Goal: Information Seeking & Learning: Learn about a topic

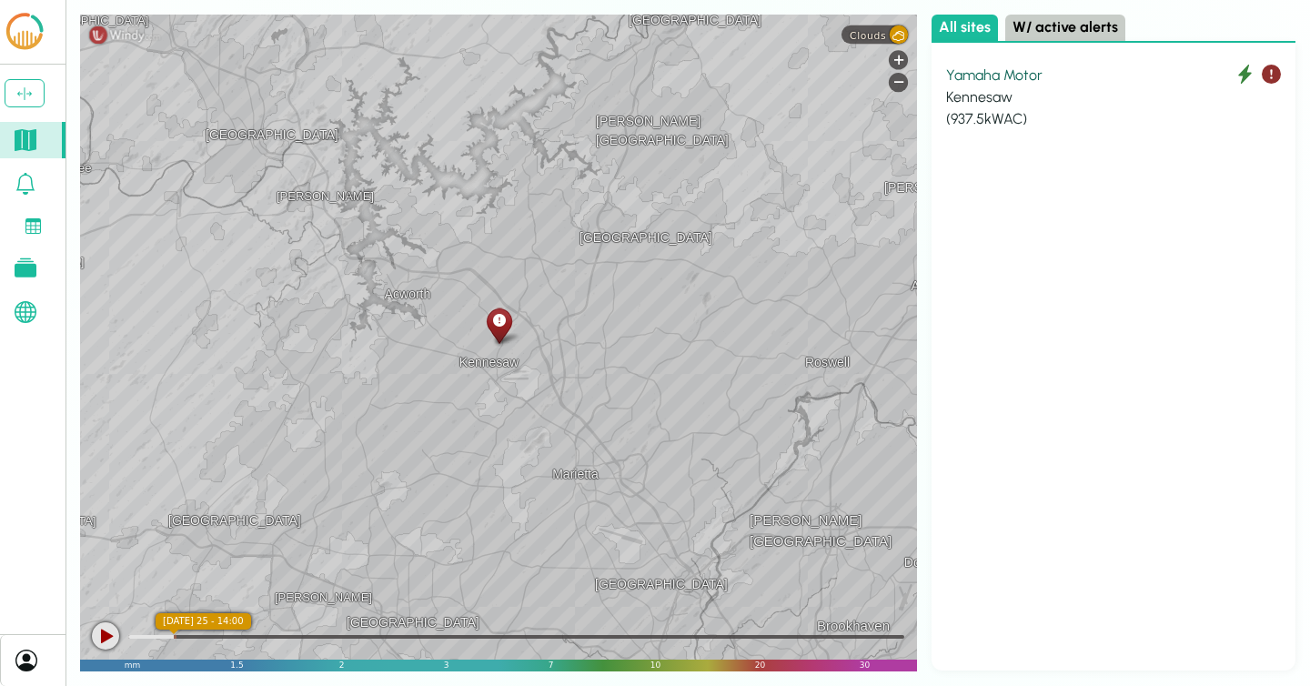
click at [1012, 77] on div "Yamaha Motor" at bounding box center [1113, 76] width 335 height 22
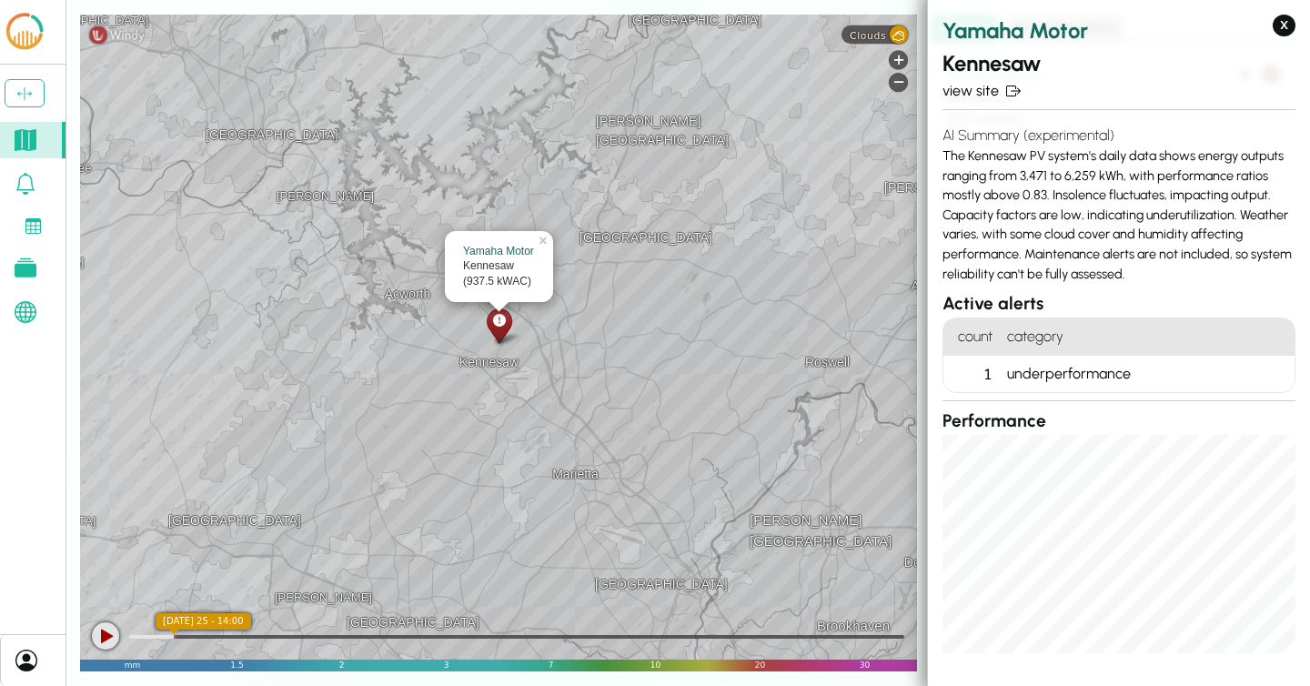
click at [1064, 379] on div "underperformance" at bounding box center [1147, 374] width 295 height 36
click at [966, 85] on link "view site" at bounding box center [1119, 91] width 353 height 22
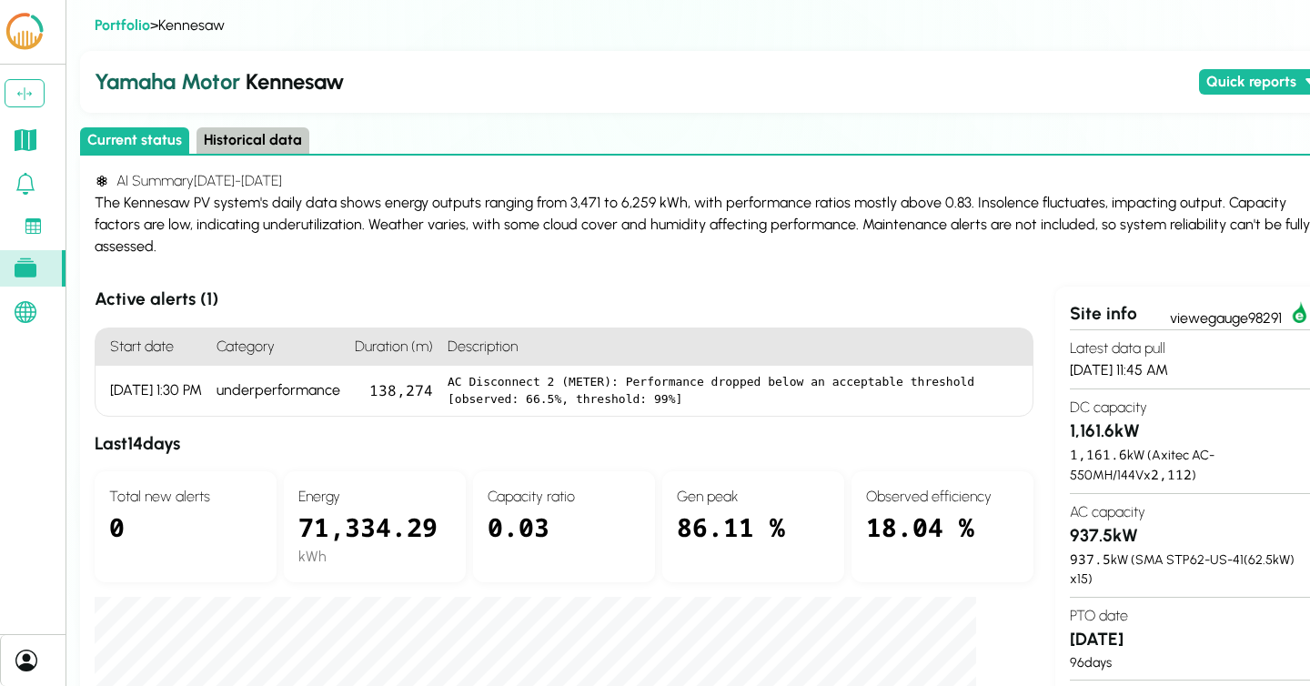
click at [226, 146] on button "Historical data" at bounding box center [253, 140] width 113 height 26
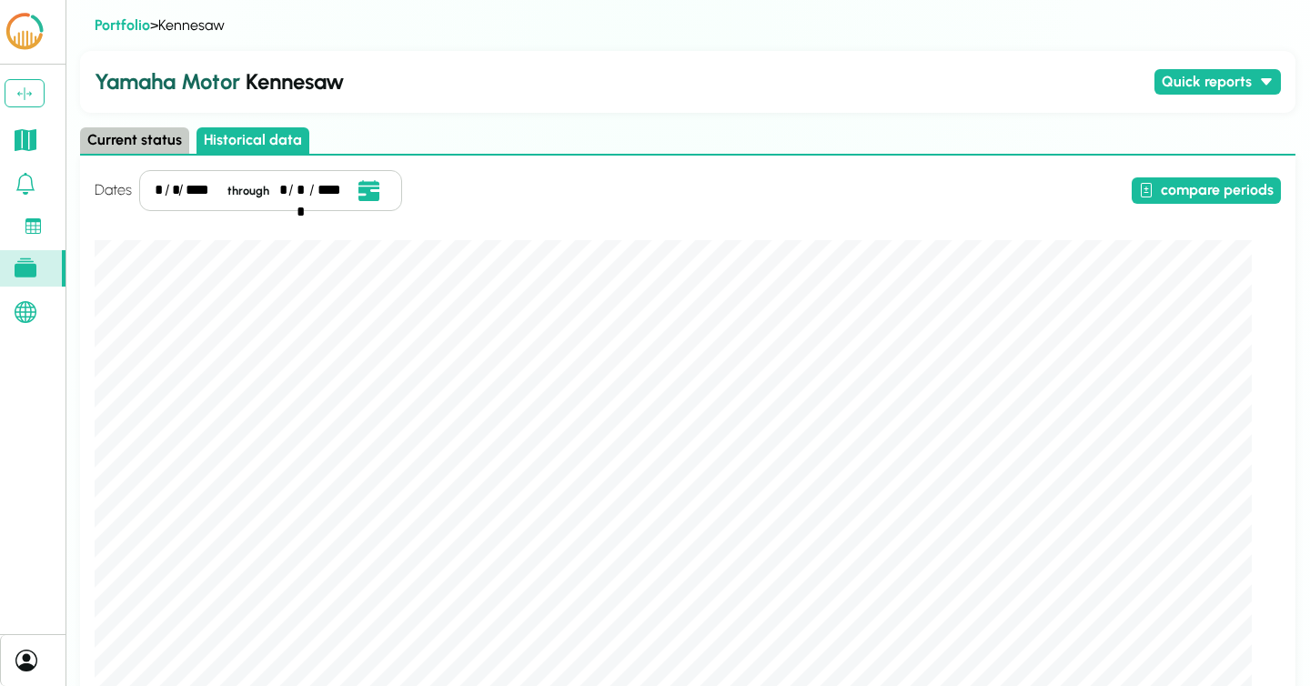
click at [163, 183] on div "* / * / **** through * / ** / ****" at bounding box center [270, 190] width 263 height 41
click at [160, 189] on div "*" at bounding box center [159, 190] width 8 height 22
click at [1206, 197] on button "compare periods" at bounding box center [1206, 190] width 149 height 26
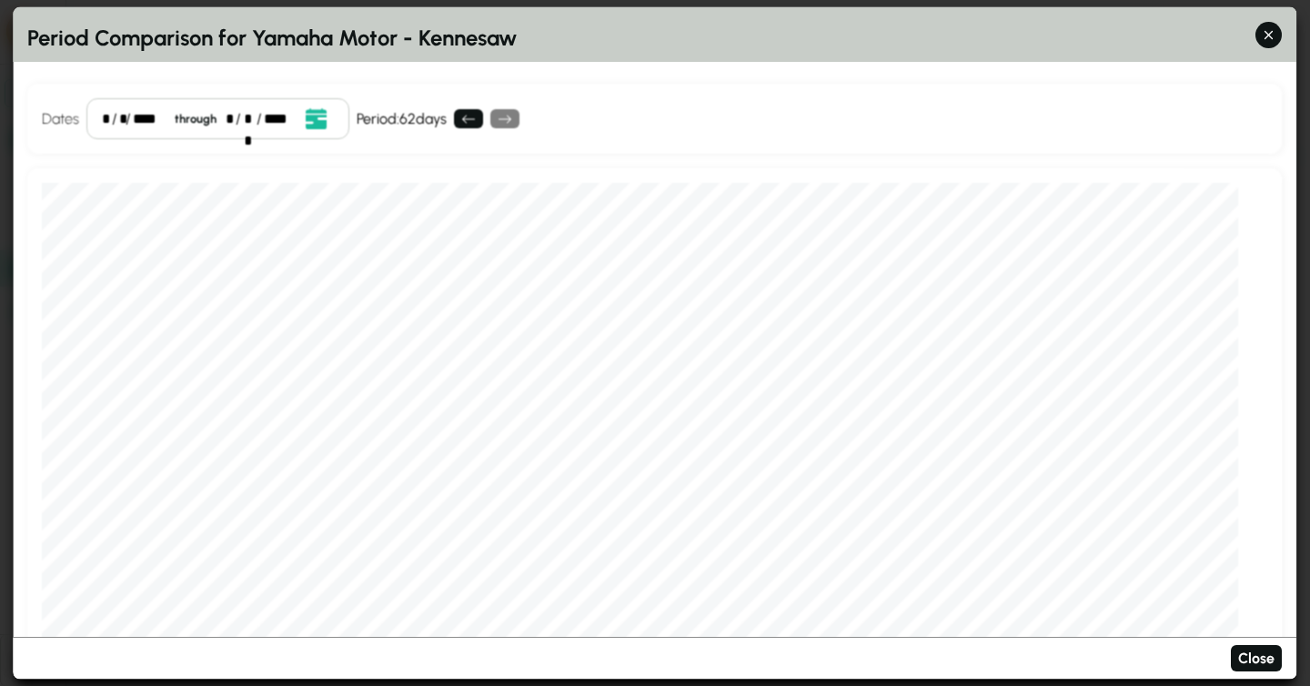
click at [94, 120] on div "* / * / **** through * / ** / ****" at bounding box center [217, 118] width 263 height 41
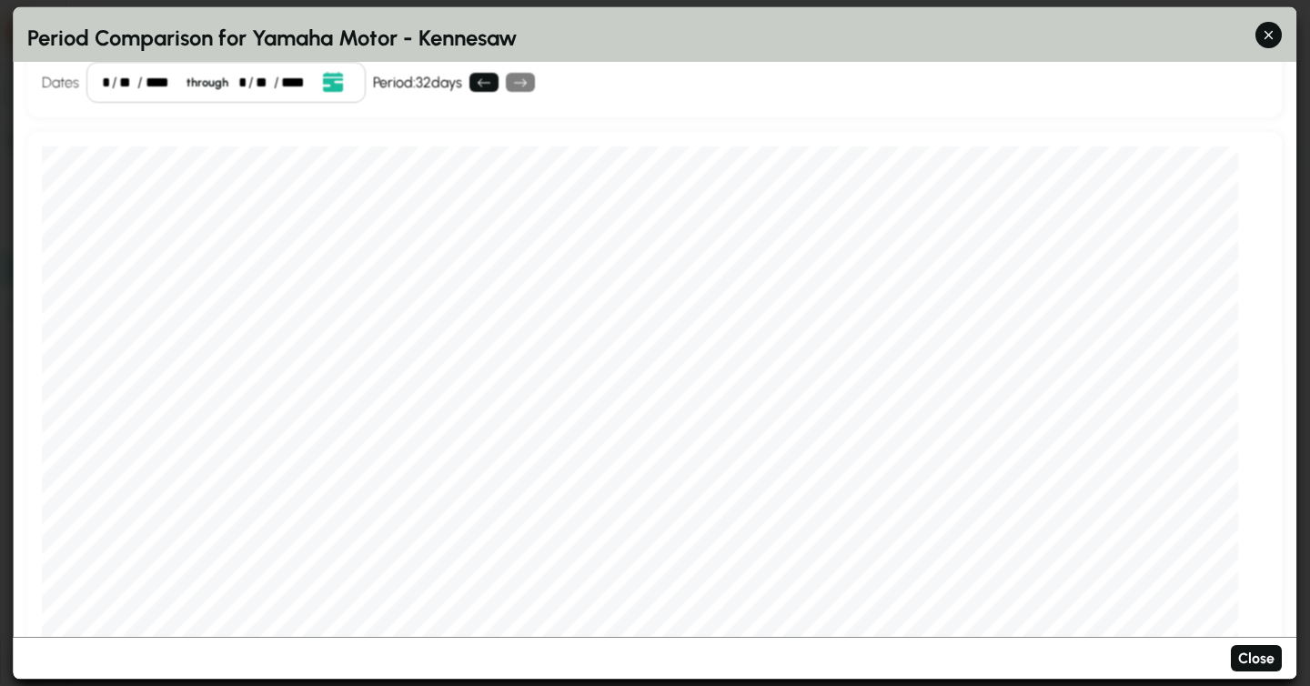
scroll to position [38, 0]
click at [1252, 340] on div "[DATE] 00:00:00 Cloud cover (%) 51.63 Precipitation (in) 0.01 Max temp (ºF) 84.…" at bounding box center [654, 403] width 1255 height 546
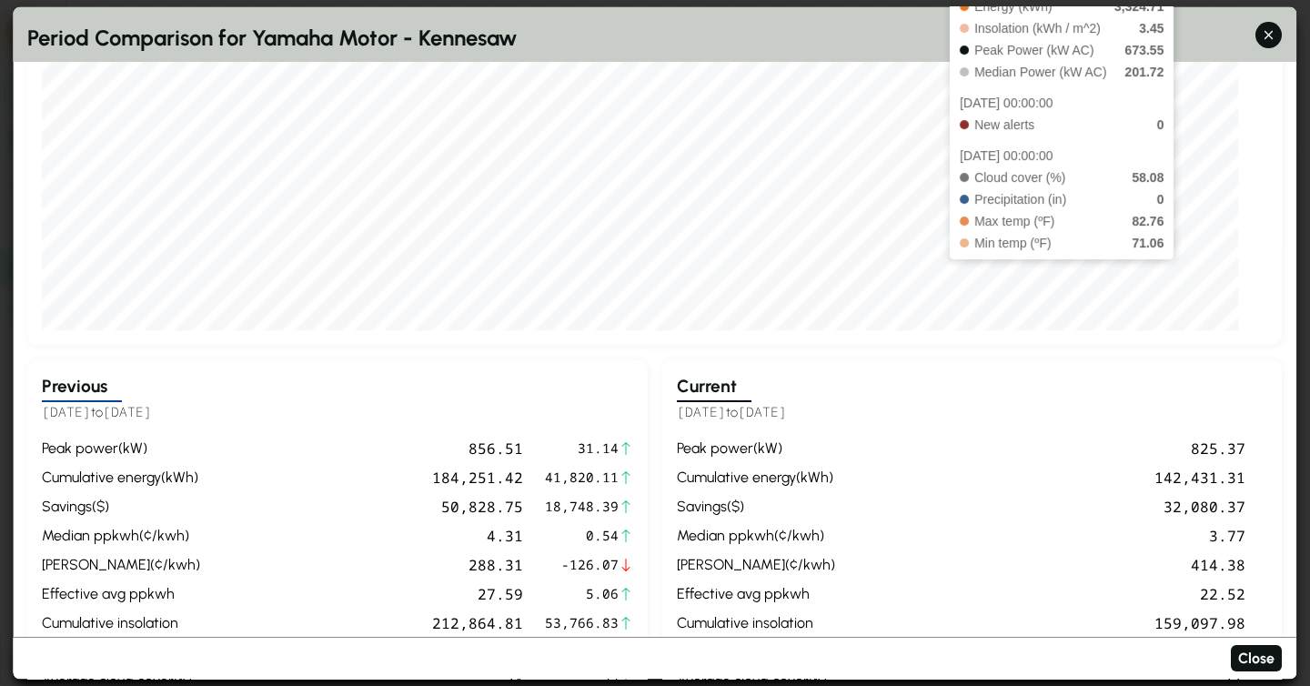
scroll to position [371, 0]
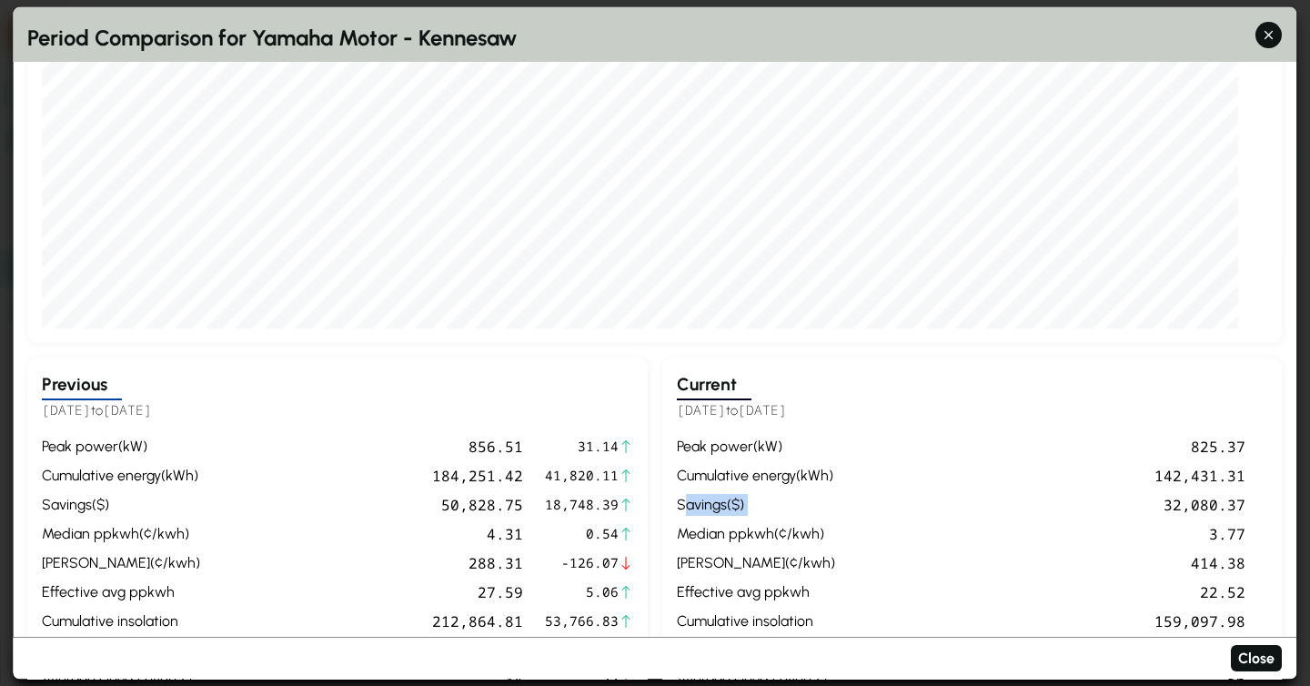
drag, startPoint x: 685, startPoint y: 504, endPoint x: 1009, endPoint y: 500, distance: 324.0
click at [1009, 500] on div "peak power ( kW ) 825.37 cumulative energy ( kWh ) 142,431.31 Savings ( $ ) 32,…" at bounding box center [972, 607] width 591 height 345
drag, startPoint x: 1249, startPoint y: 502, endPoint x: 673, endPoint y: 498, distance: 576.0
click at [673, 498] on div "Current [DATE] to [DATE] peak power ( kW ) 825.37 cumulative energy ( kWh ) 142…" at bounding box center [972, 577] width 621 height 438
click at [682, 511] on div "Savings ( $ )" at bounding box center [758, 504] width 162 height 22
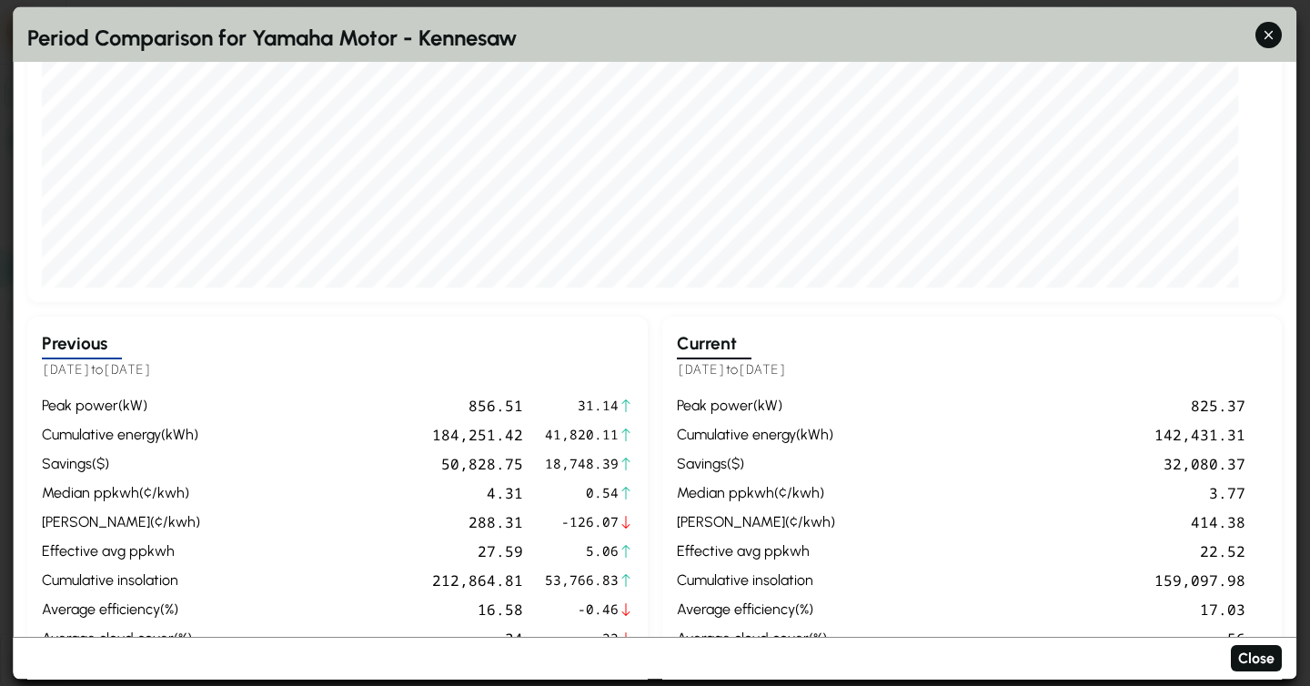
scroll to position [416, 0]
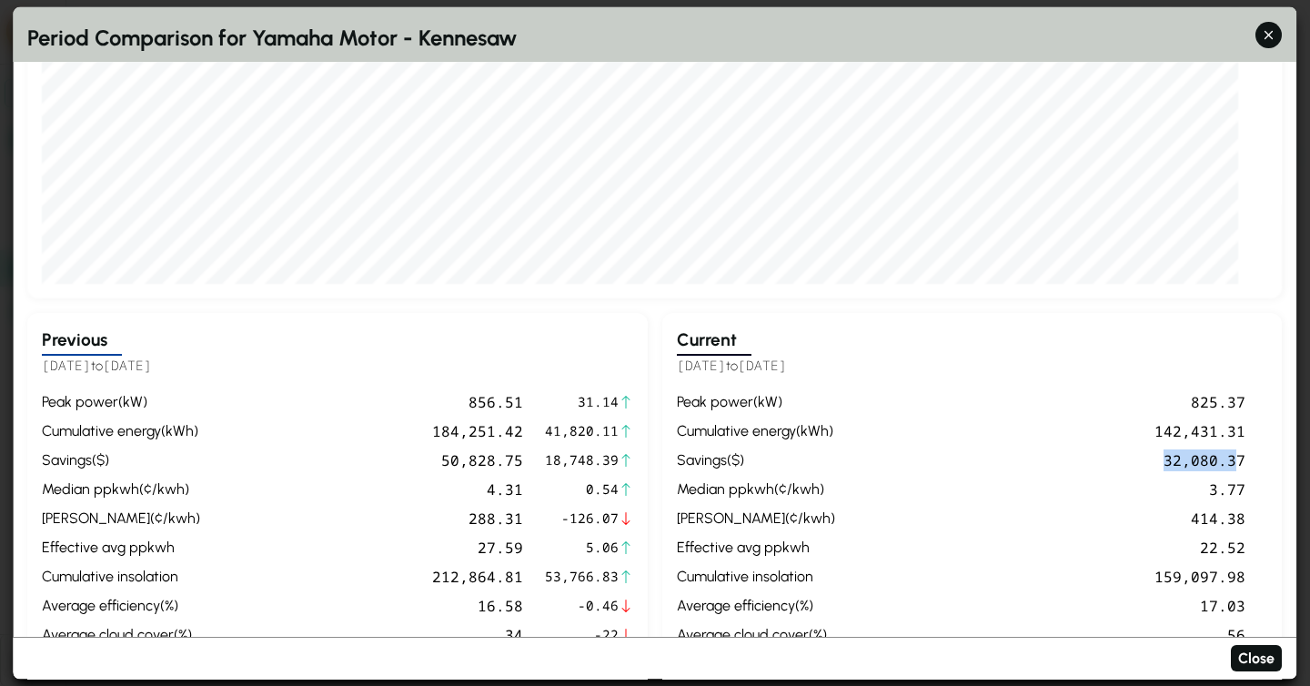
drag, startPoint x: 1164, startPoint y: 465, endPoint x: 1237, endPoint y: 461, distance: 73.8
click at [1237, 461] on div "32,080.37" at bounding box center [1046, 460] width 400 height 22
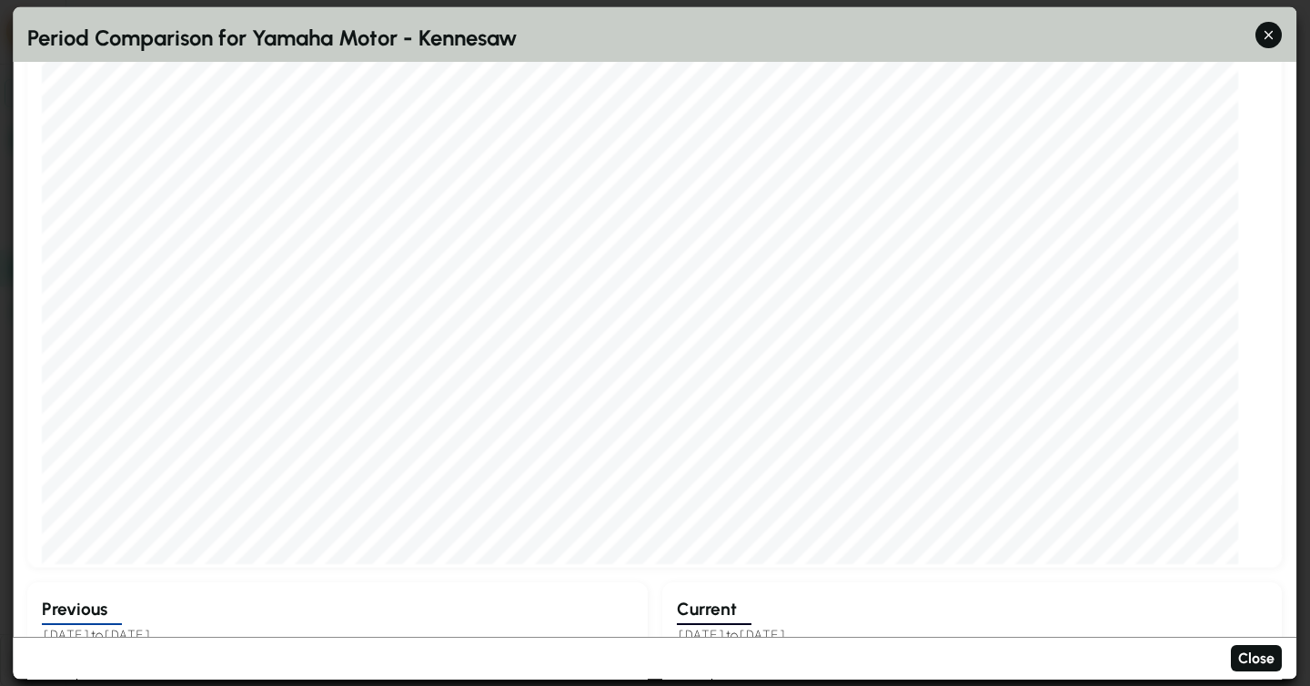
scroll to position [0, 0]
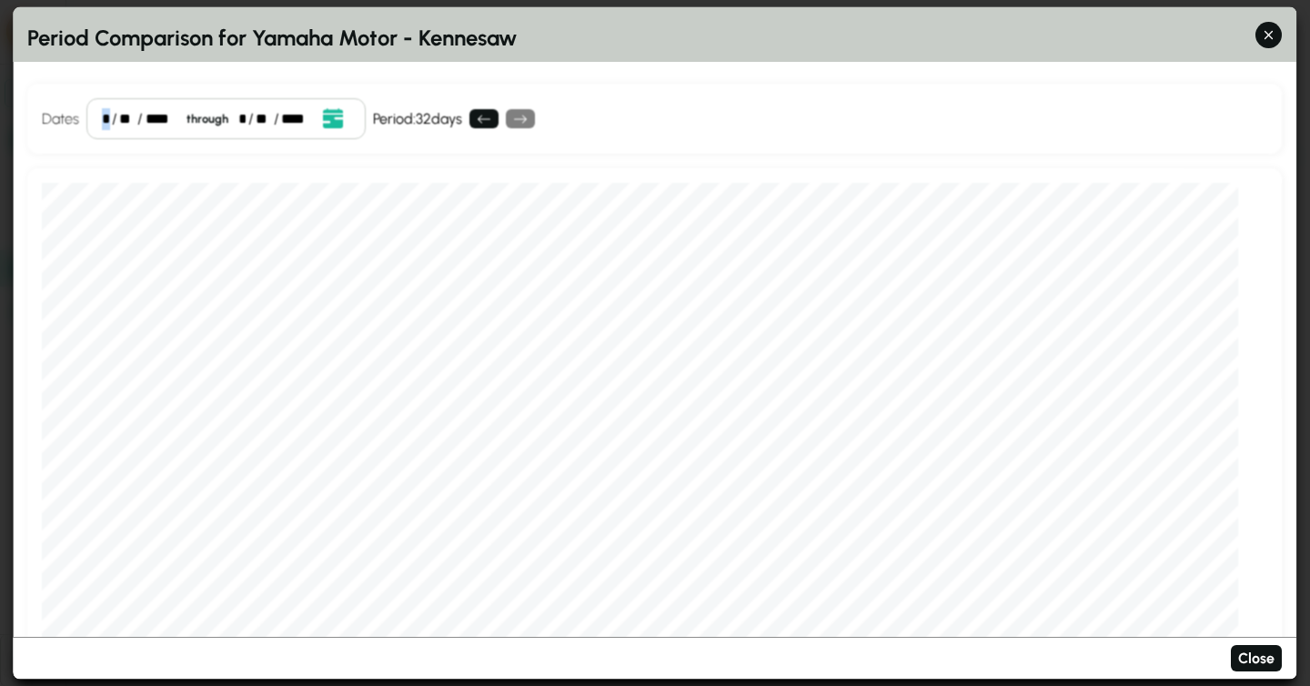
click at [106, 117] on div "*" at bounding box center [106, 118] width 8 height 22
click at [120, 120] on div "**" at bounding box center [128, 118] width 16 height 22
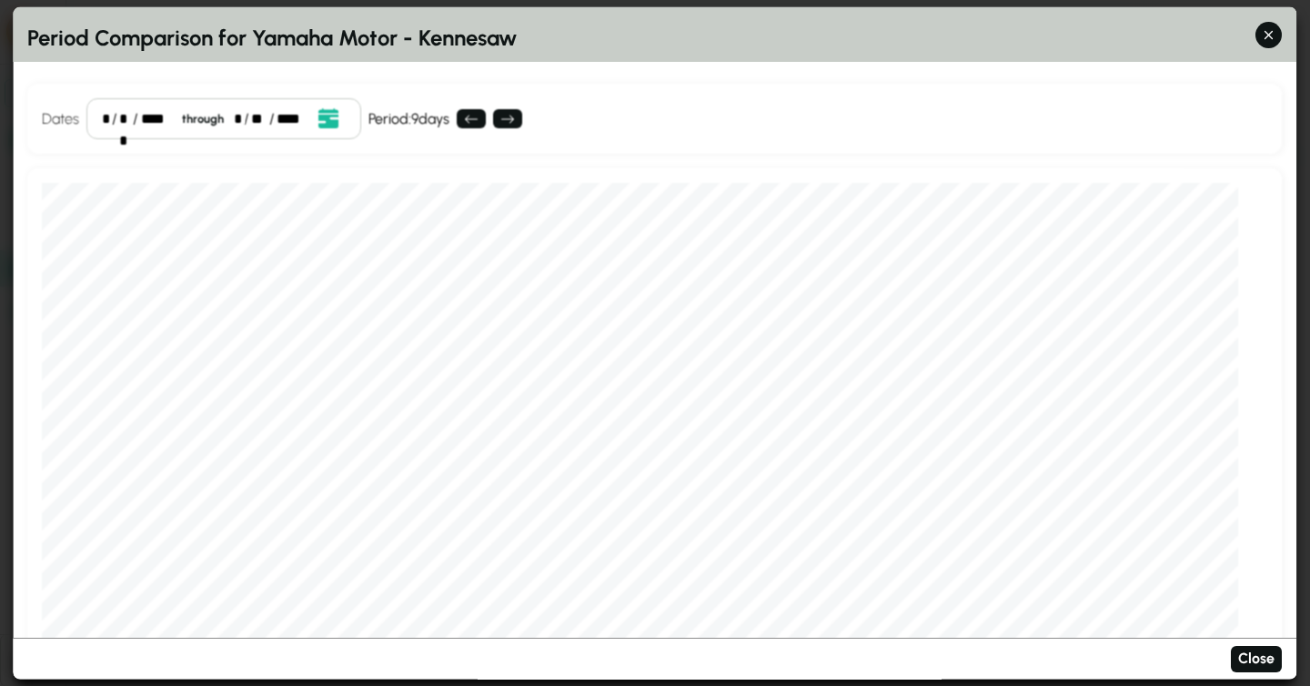
scroll to position [11, 0]
click at [472, 119] on icon at bounding box center [472, 118] width 15 height 15
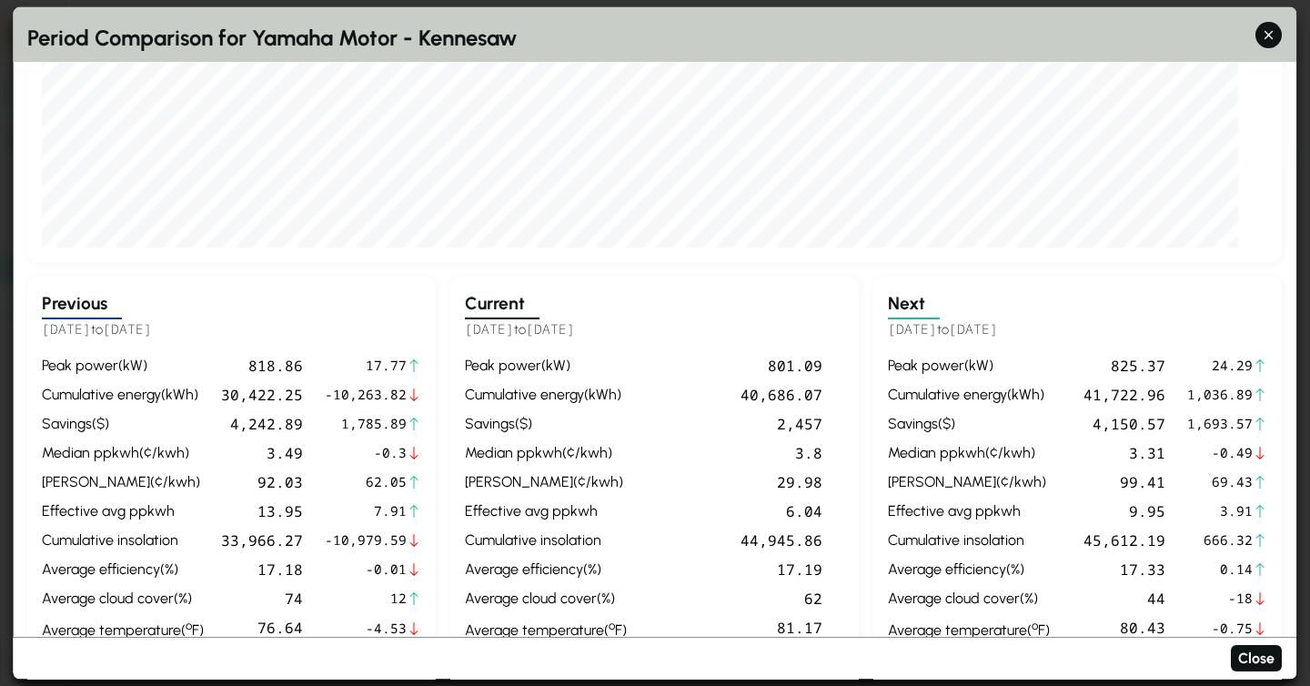
scroll to position [536, 0]
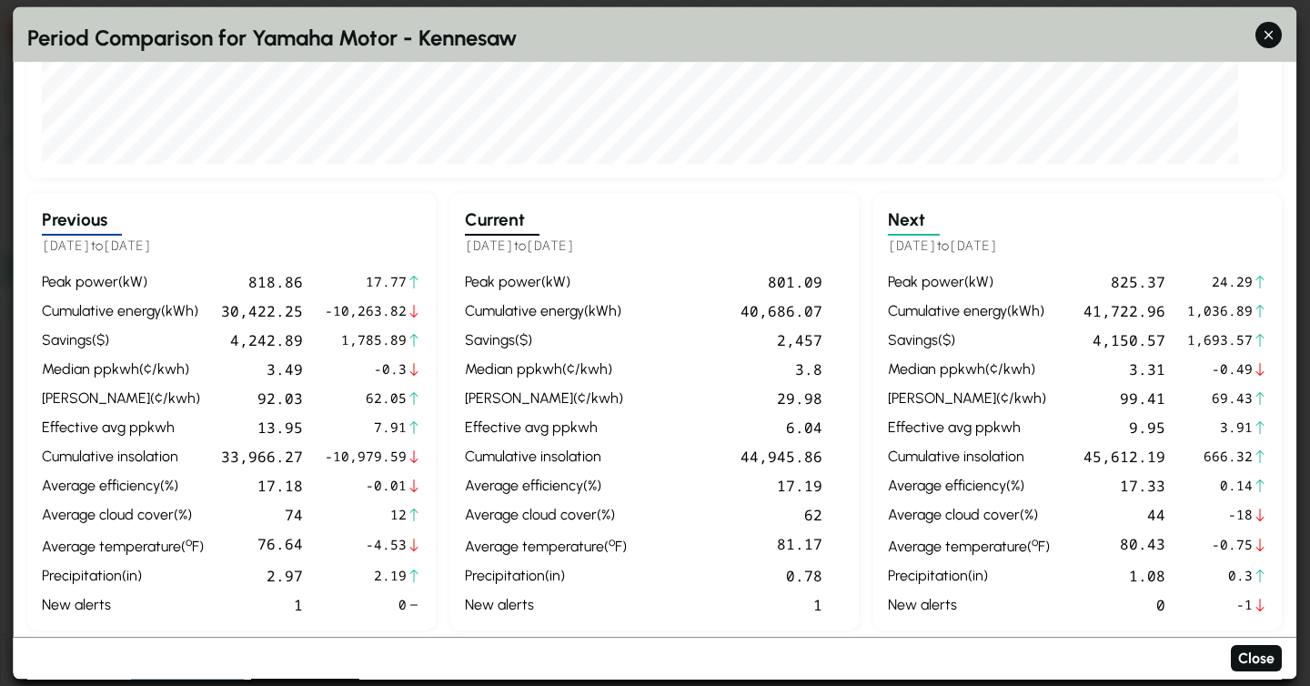
click at [786, 339] on div "2,457" at bounding box center [728, 339] width 188 height 22
click at [1228, 338] on span "1,693.57" at bounding box center [1221, 339] width 66 height 20
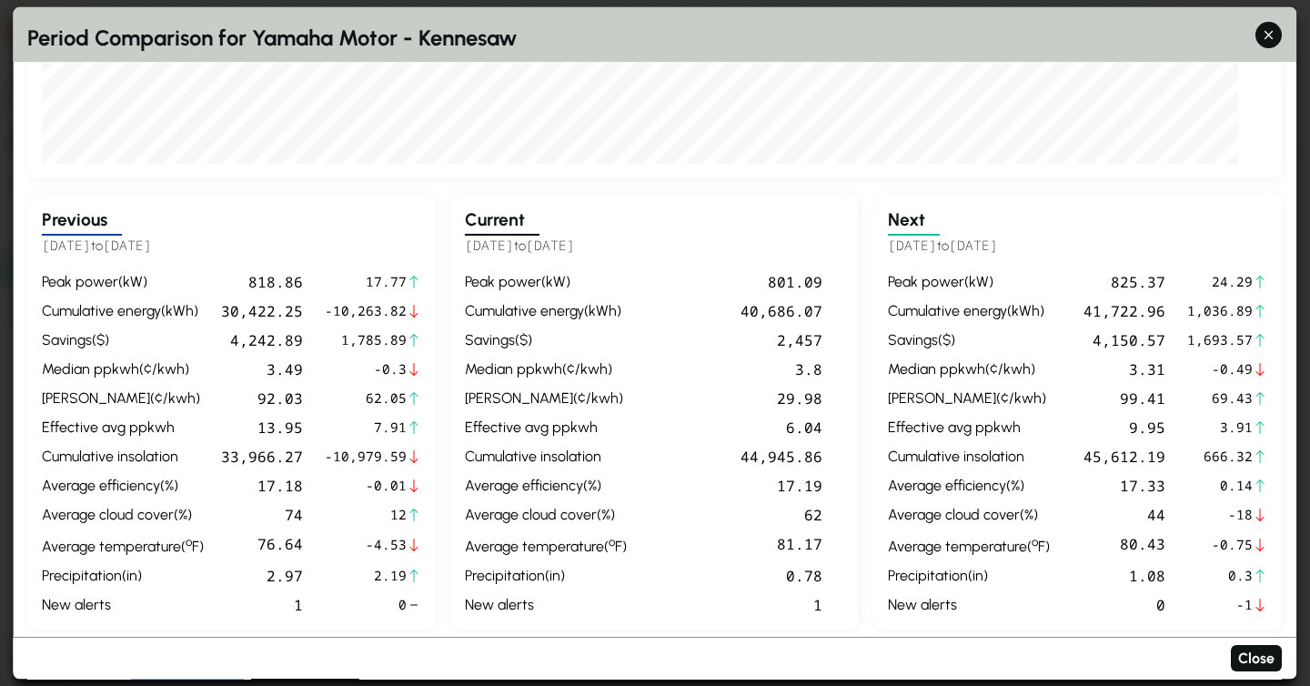
click at [255, 341] on div "4,242.89" at bounding box center [257, 339] width 92 height 22
drag, startPoint x: 44, startPoint y: 369, endPoint x: 408, endPoint y: 371, distance: 364.0
click at [408, 371] on div "peak power ( kW ) 818.86 17.77 cumulative energy ( kWh ) 30,422.25 -10,263.82 S…" at bounding box center [231, 442] width 379 height 345
click at [455, 367] on div "Current [DATE] to [DATE] peak power ( kW ) 801.09 cumulative energy ( kWh ) 40,…" at bounding box center [654, 412] width 409 height 438
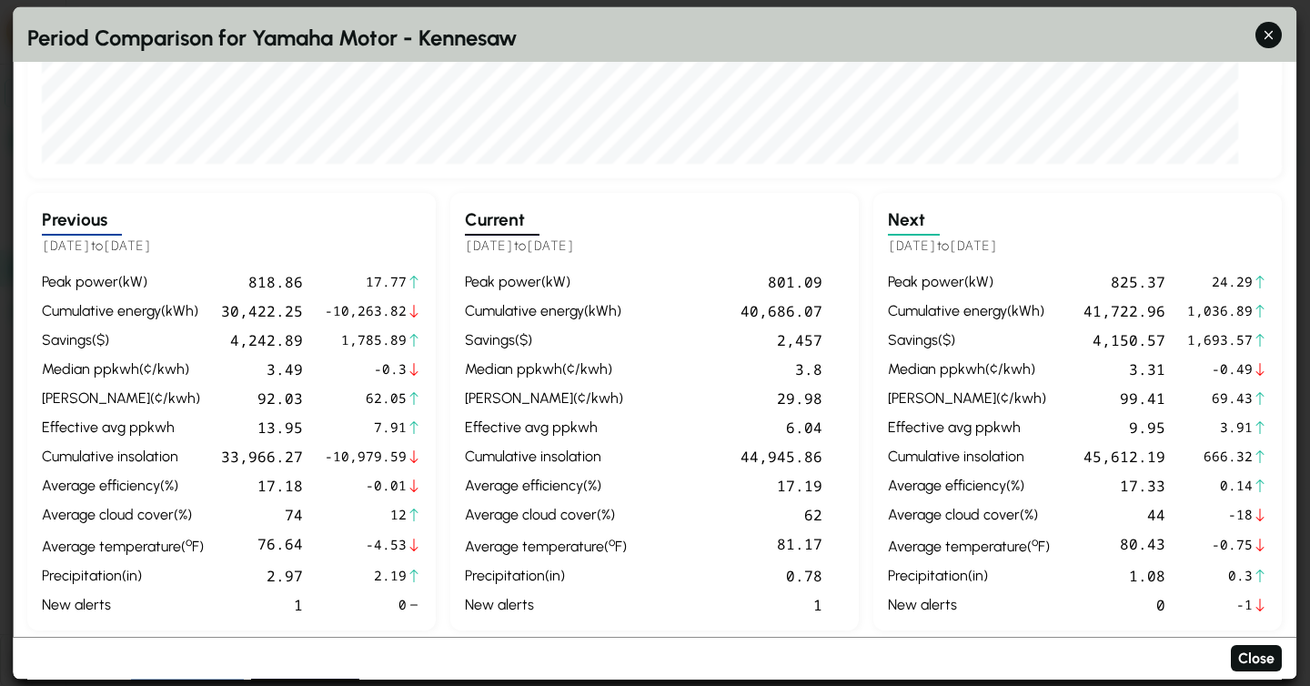
click at [752, 312] on div "40,686.07" at bounding box center [728, 310] width 188 height 22
click at [793, 342] on div "2,457" at bounding box center [728, 339] width 188 height 22
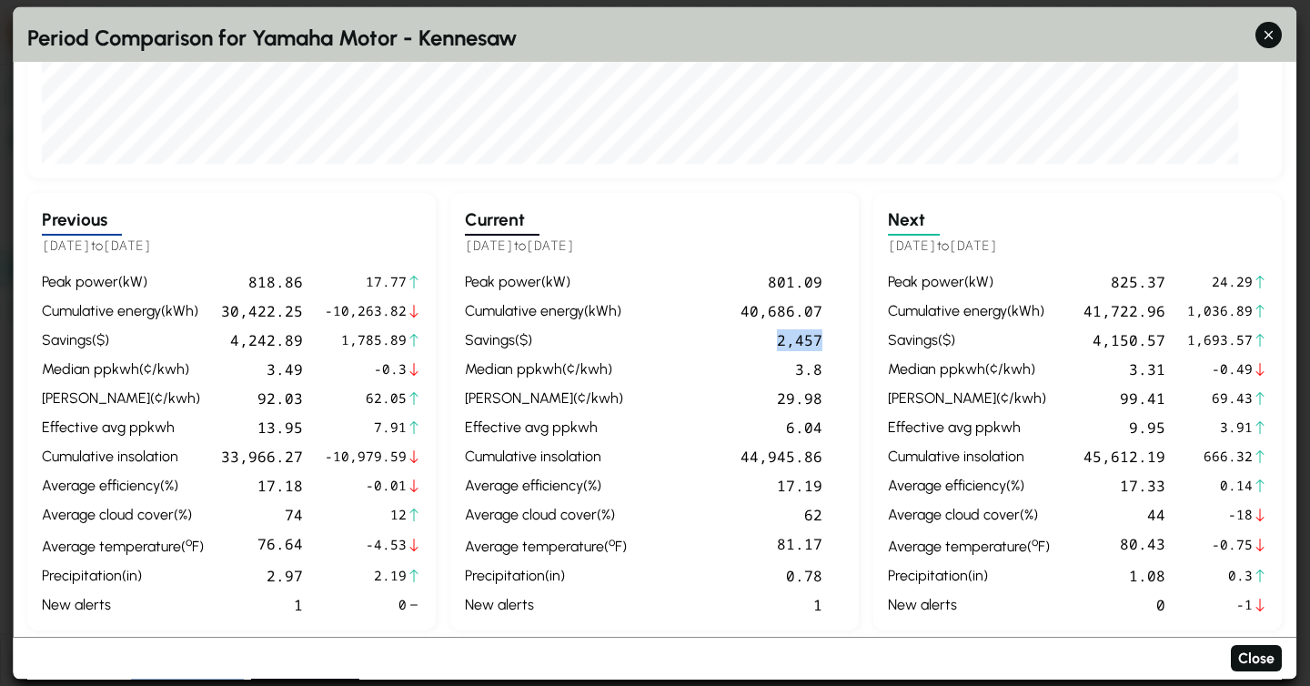
click at [793, 342] on div "2,457" at bounding box center [728, 339] width 188 height 22
click at [794, 375] on div "3.8" at bounding box center [728, 369] width 188 height 22
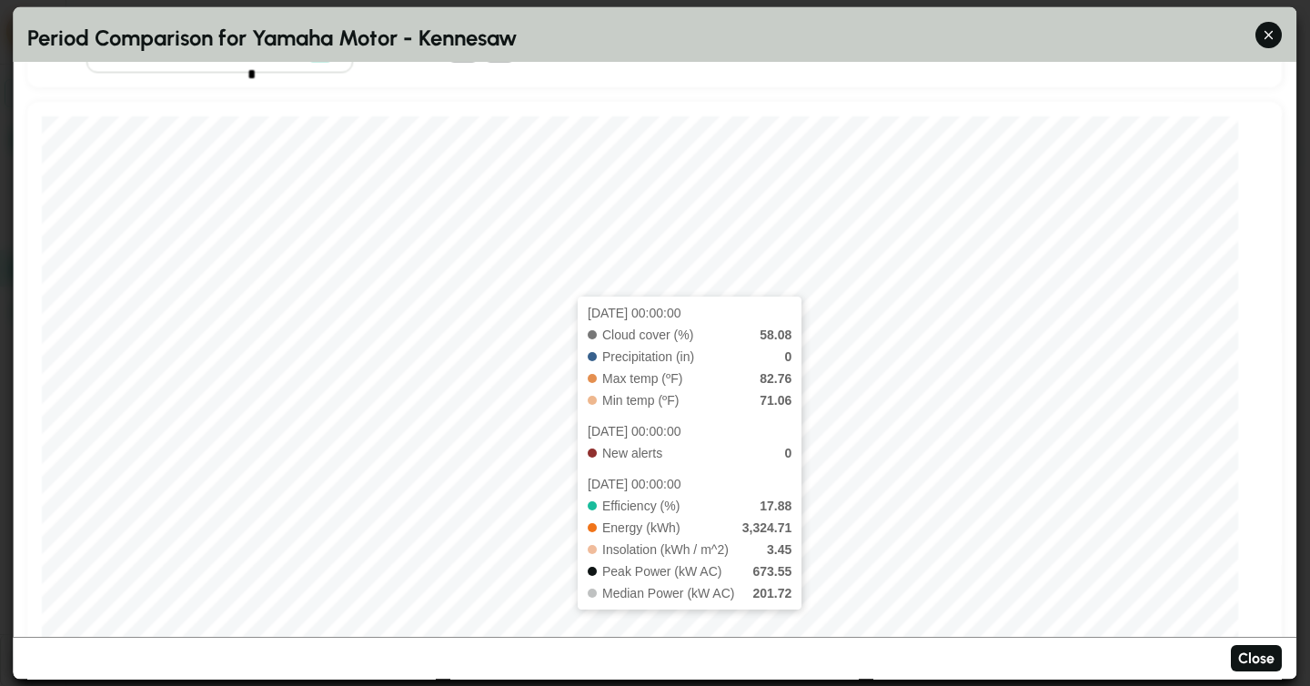
scroll to position [0, 0]
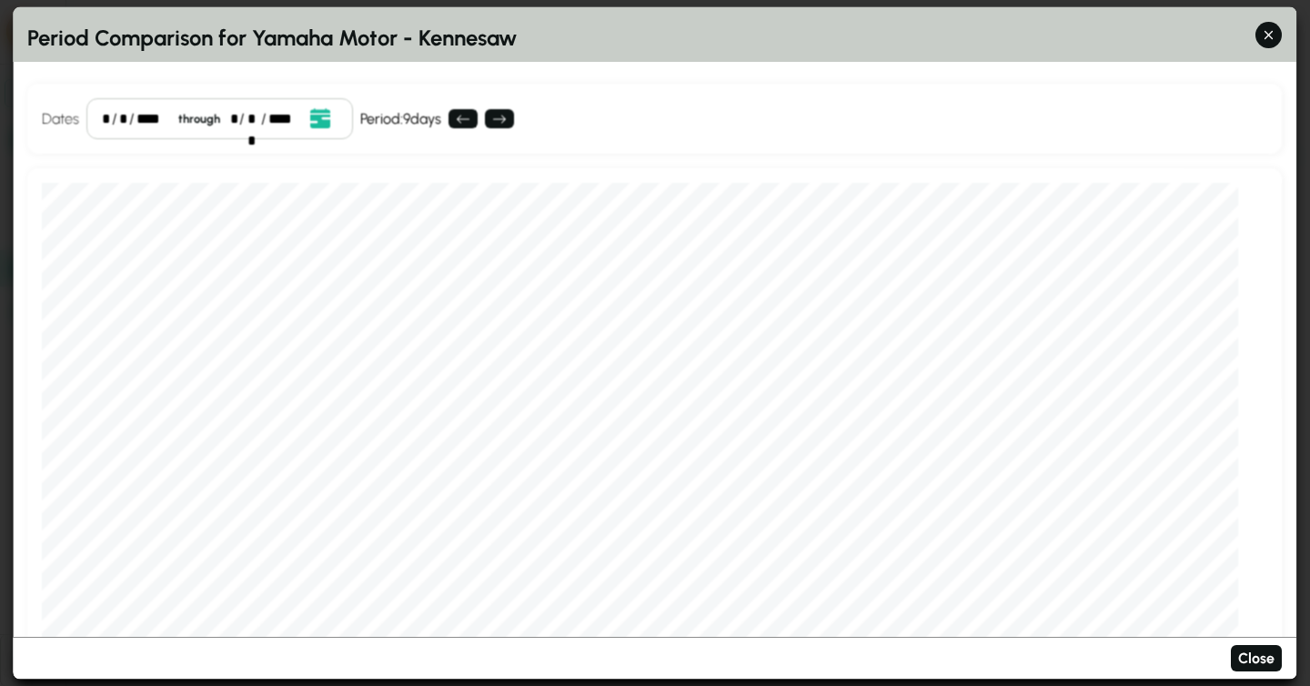
click at [107, 117] on div "*" at bounding box center [105, 118] width 7 height 22
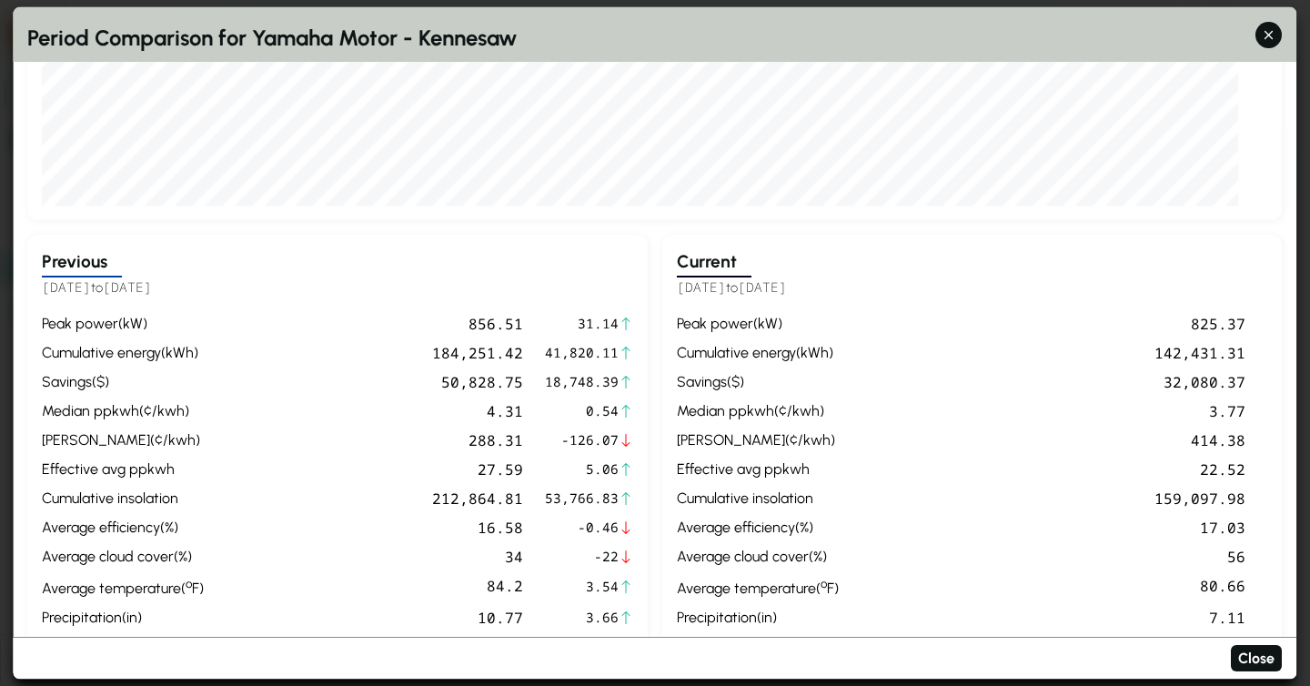
scroll to position [500, 0]
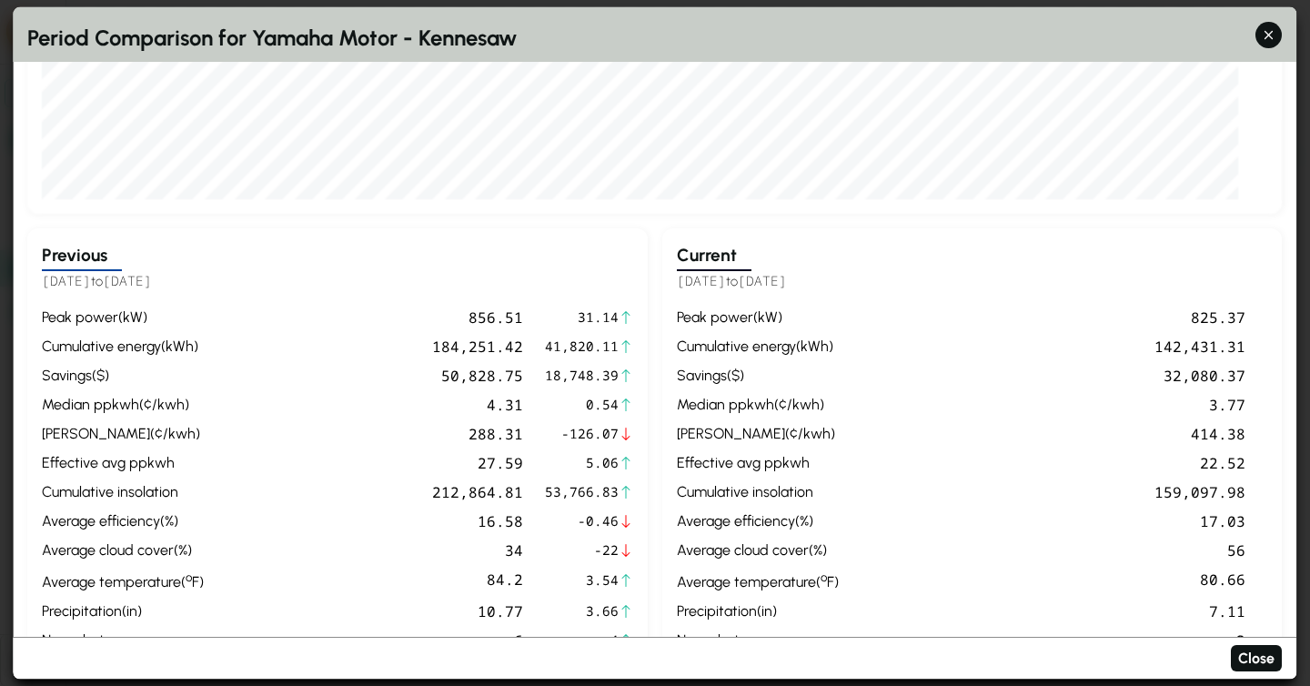
click at [490, 404] on div "4.31" at bounding box center [367, 404] width 312 height 22
drag, startPoint x: 1233, startPoint y: 402, endPoint x: 663, endPoint y: 409, distance: 569.6
click at [663, 409] on div "Current [DATE] to [DATE] peak power ( kW ) 825.37 cumulative energy ( kWh ) 142…" at bounding box center [972, 447] width 621 height 438
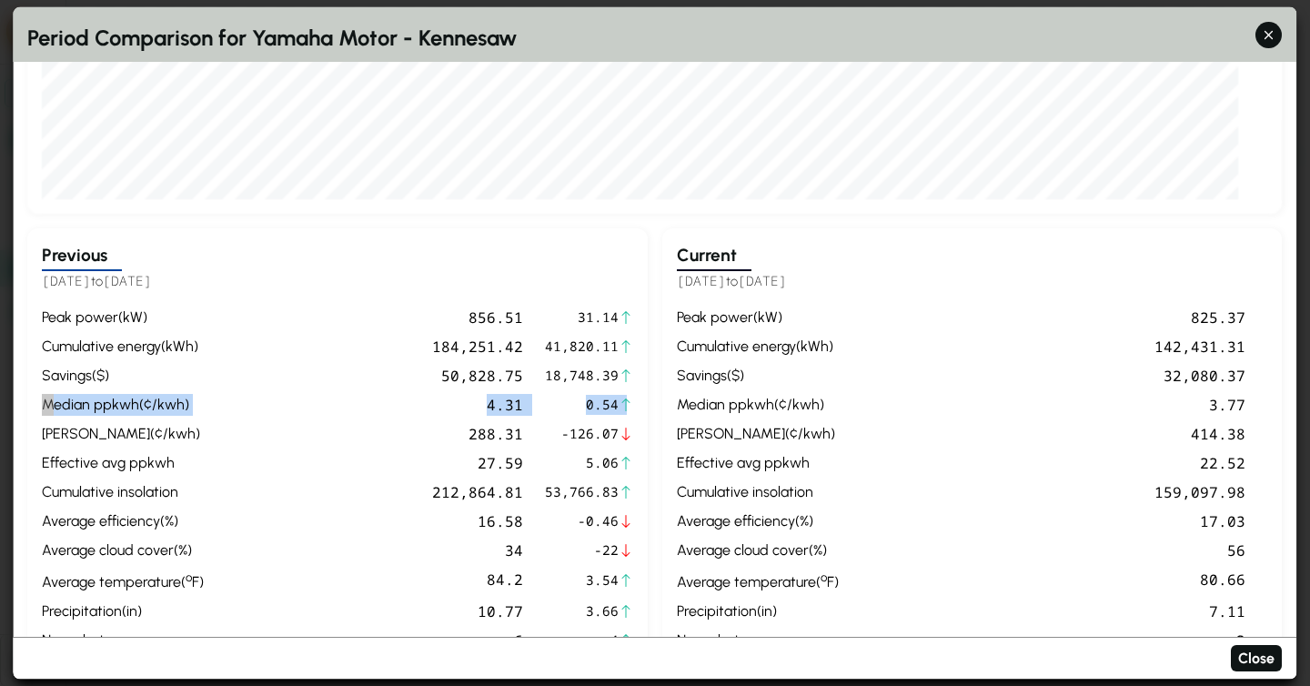
drag, startPoint x: 629, startPoint y: 400, endPoint x: 38, endPoint y: 401, distance: 590.5
click at [38, 401] on div "Previous [DATE] to [DATE] peak power ( kW ) 856.51 31.14 cumulative energy ( kW…" at bounding box center [337, 447] width 621 height 438
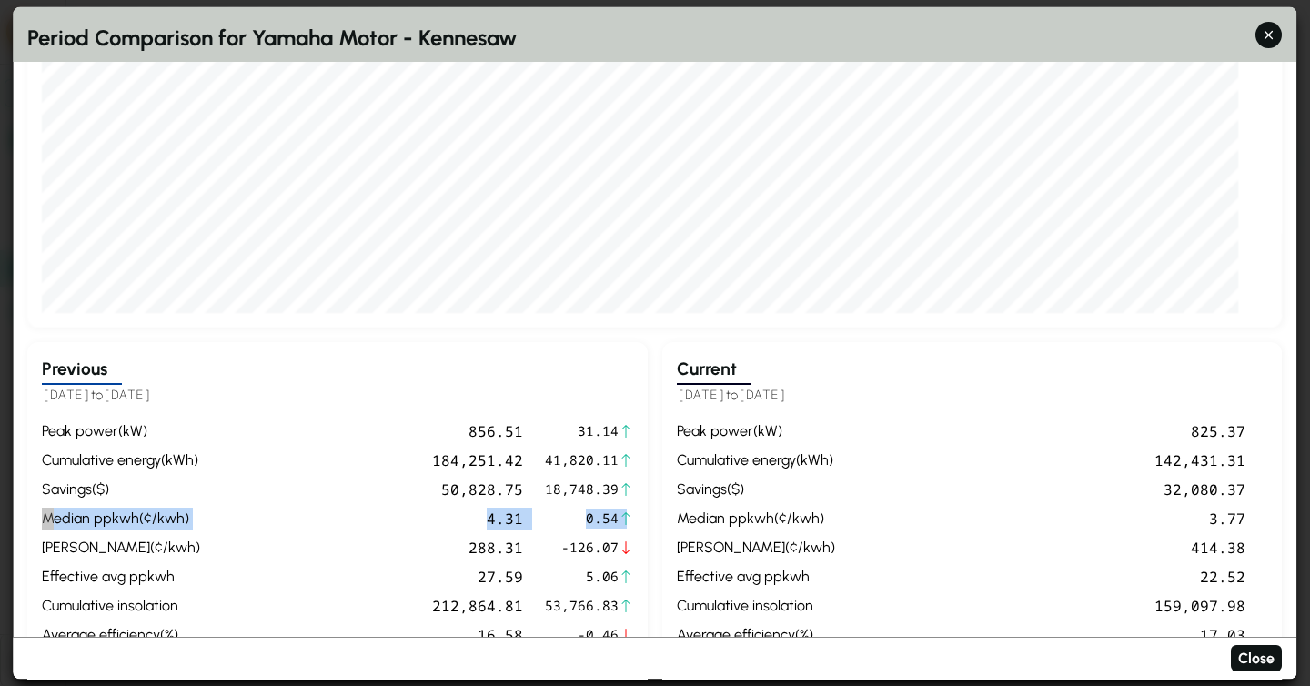
scroll to position [382, 0]
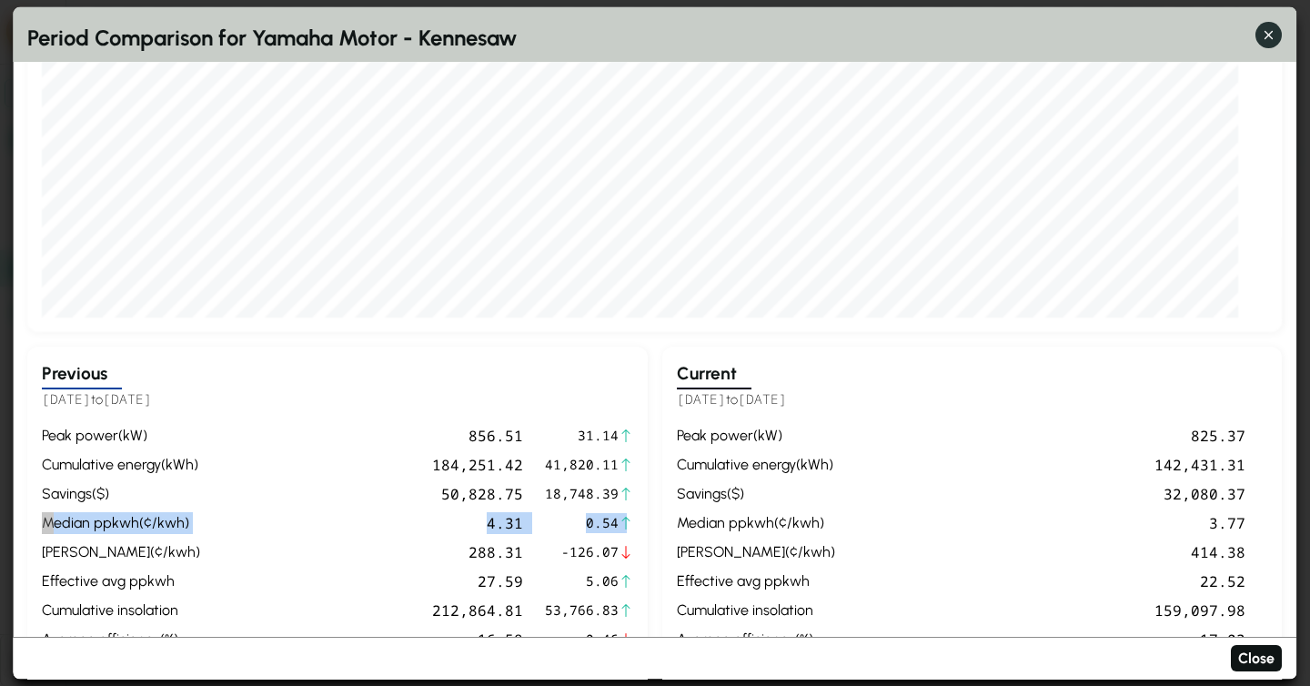
click at [1278, 35] on icon "button" at bounding box center [1269, 34] width 19 height 19
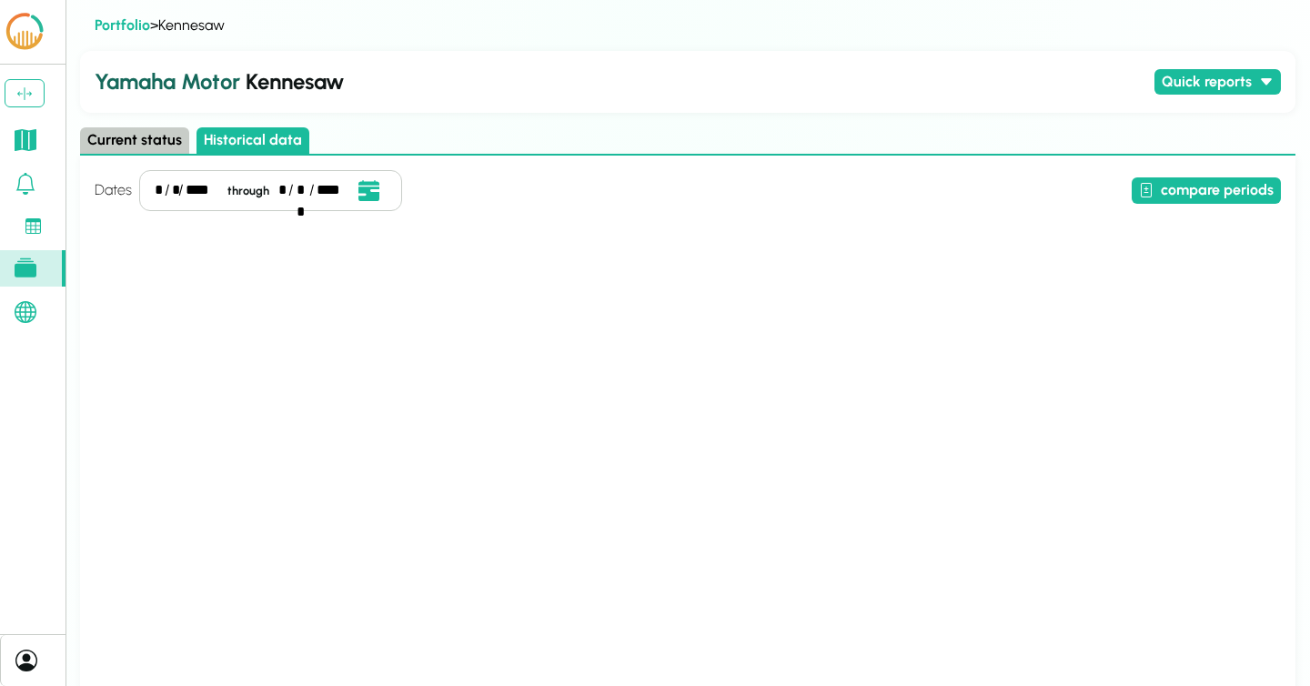
click at [31, 304] on icon at bounding box center [26, 312] width 22 height 22
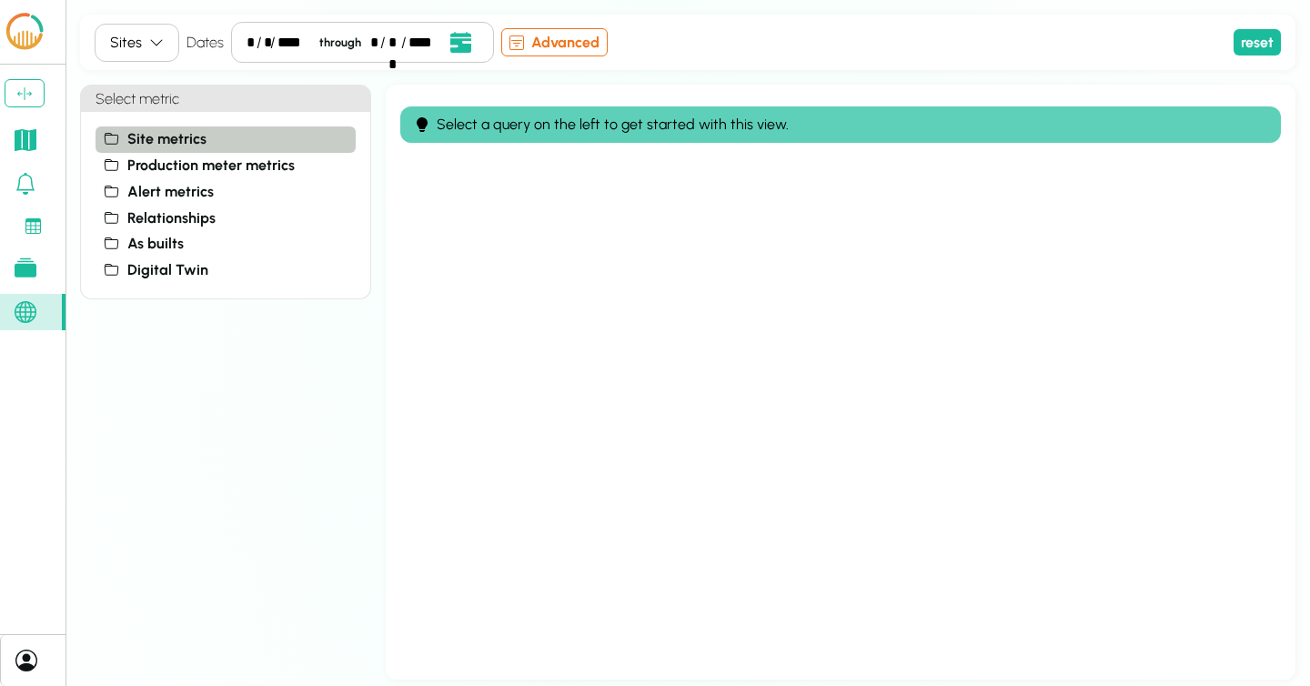
click at [160, 136] on span "Site metrics" at bounding box center [166, 139] width 79 height 22
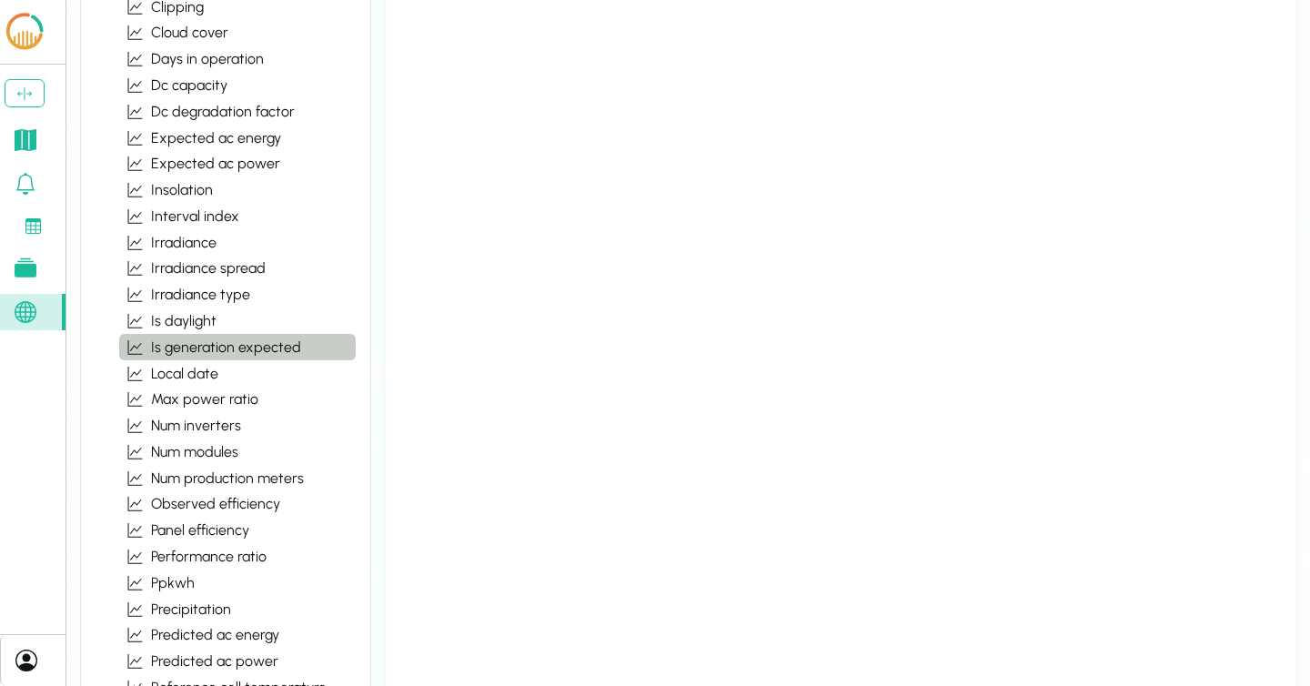
scroll to position [354, 0]
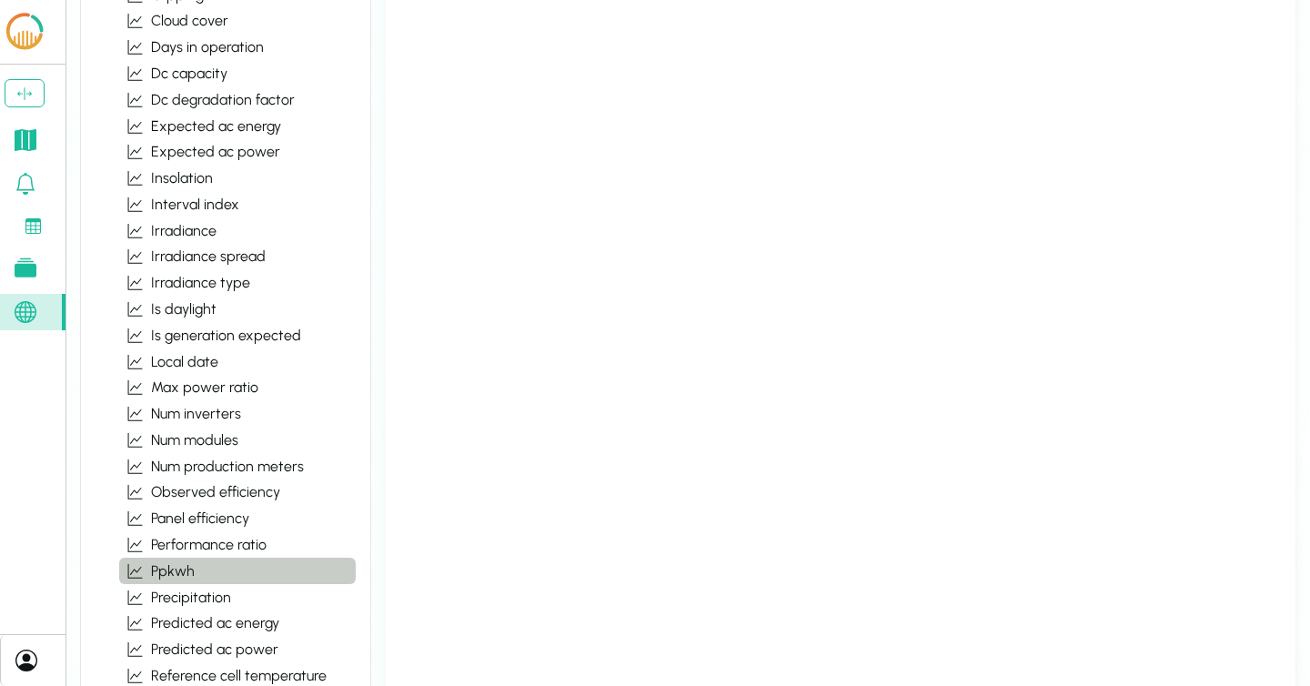
click at [203, 573] on button "ppkwh" at bounding box center [237, 571] width 237 height 26
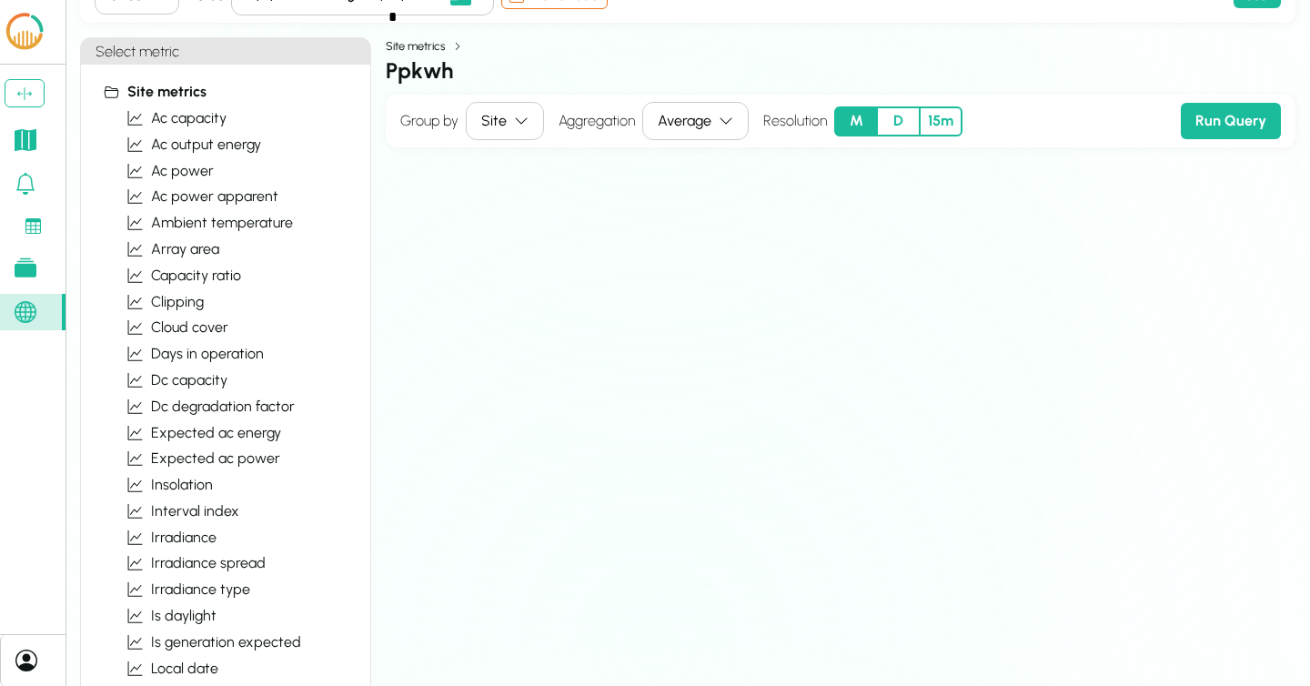
scroll to position [25, 0]
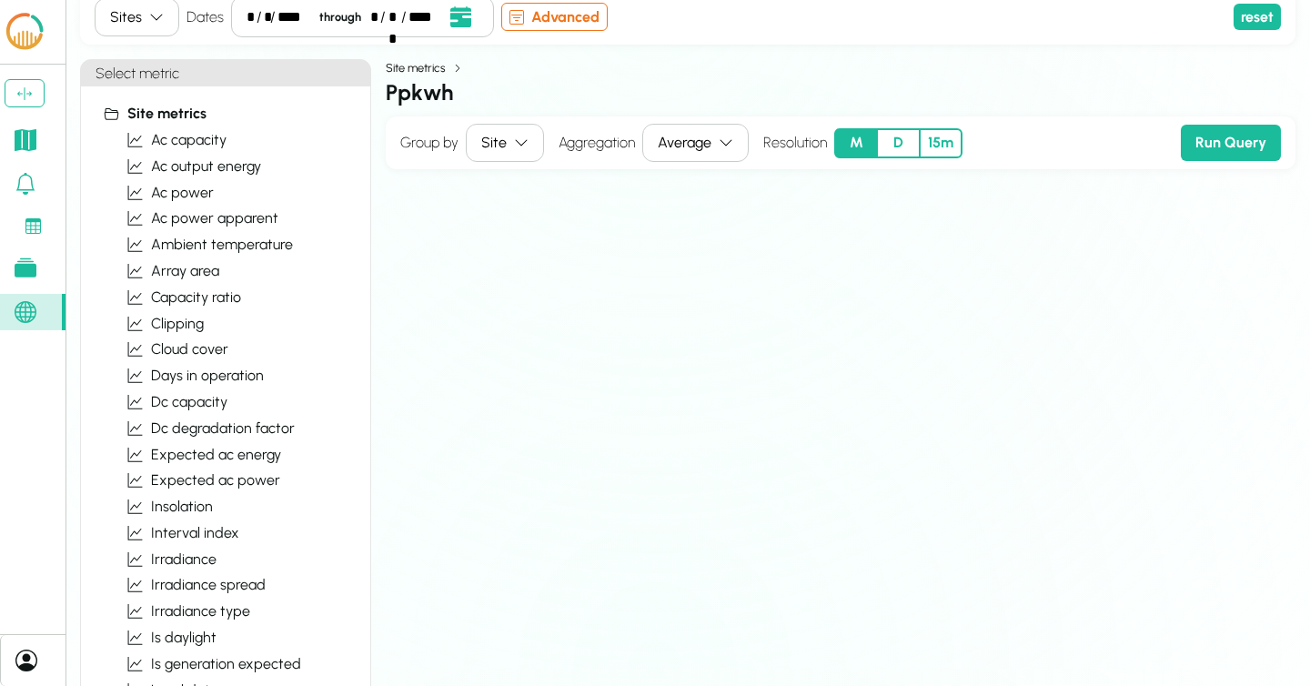
click at [894, 138] on button "D" at bounding box center [898, 143] width 43 height 30
click at [1250, 144] on button "Run Query" at bounding box center [1231, 143] width 100 height 36
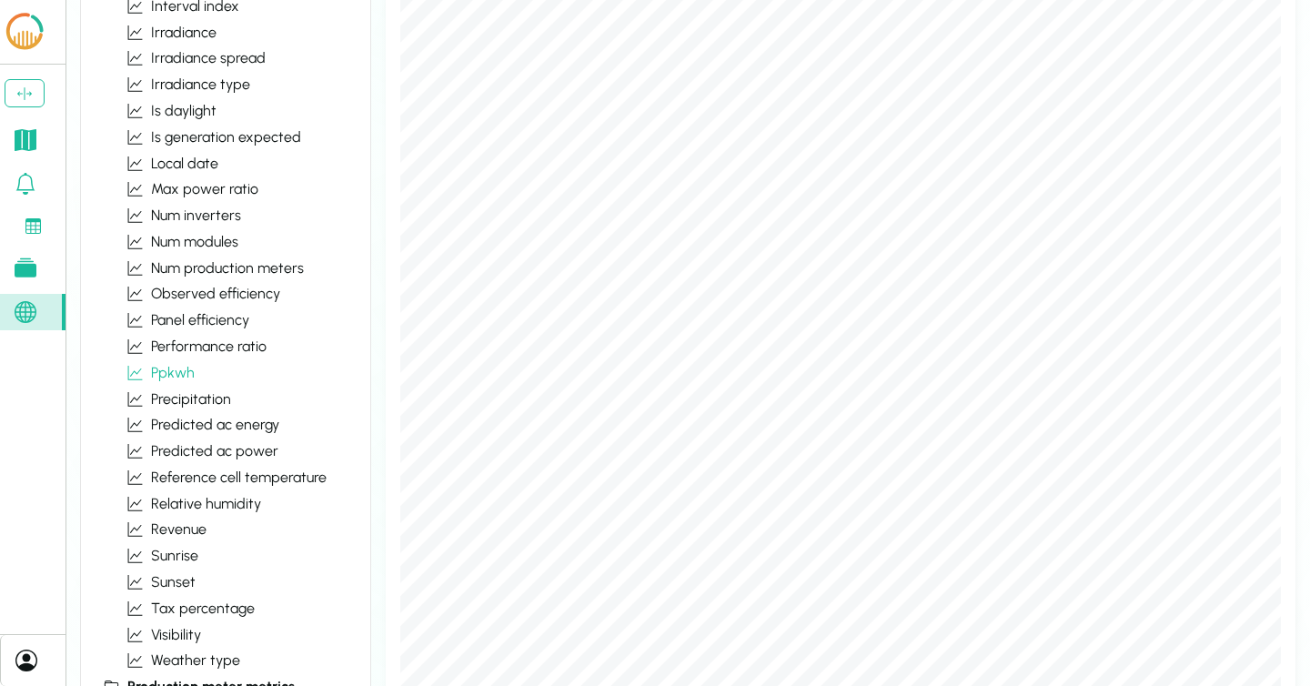
scroll to position [690, 0]
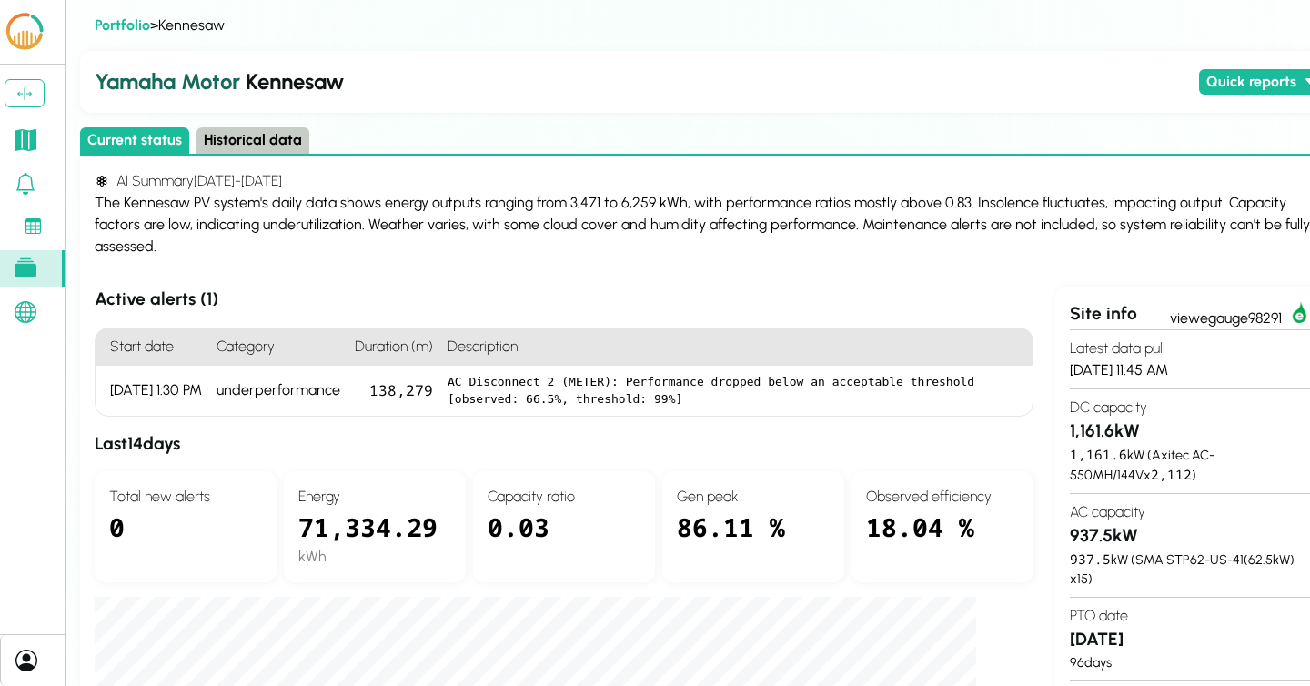
click at [892, 82] on h2 "Yamaha Motor Kennesaw" at bounding box center [643, 82] width 1097 height 33
click at [1143, 96] on h2 "Yamaha Motor Kennesaw" at bounding box center [643, 82] width 1097 height 33
click at [470, 130] on div "Current status Historical data" at bounding box center [710, 141] width 1260 height 28
click at [511, 146] on div "Current status Historical data" at bounding box center [710, 141] width 1260 height 28
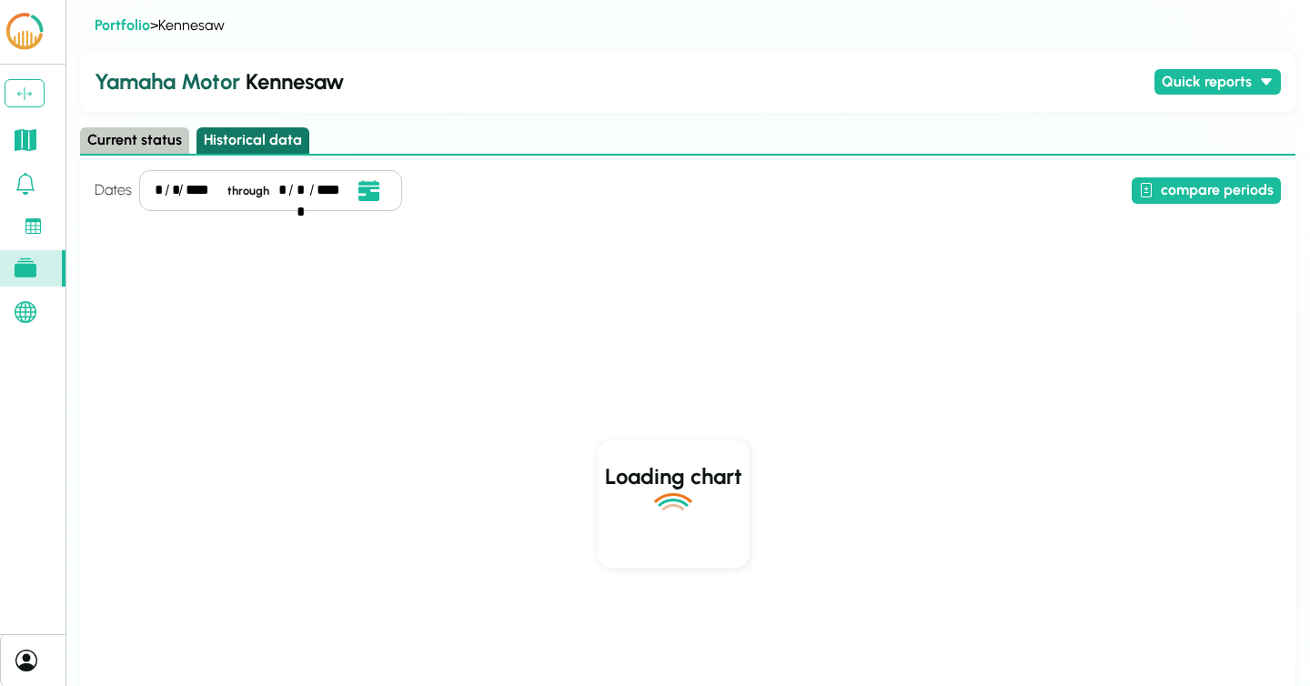
click at [264, 133] on button "Historical data" at bounding box center [253, 140] width 113 height 26
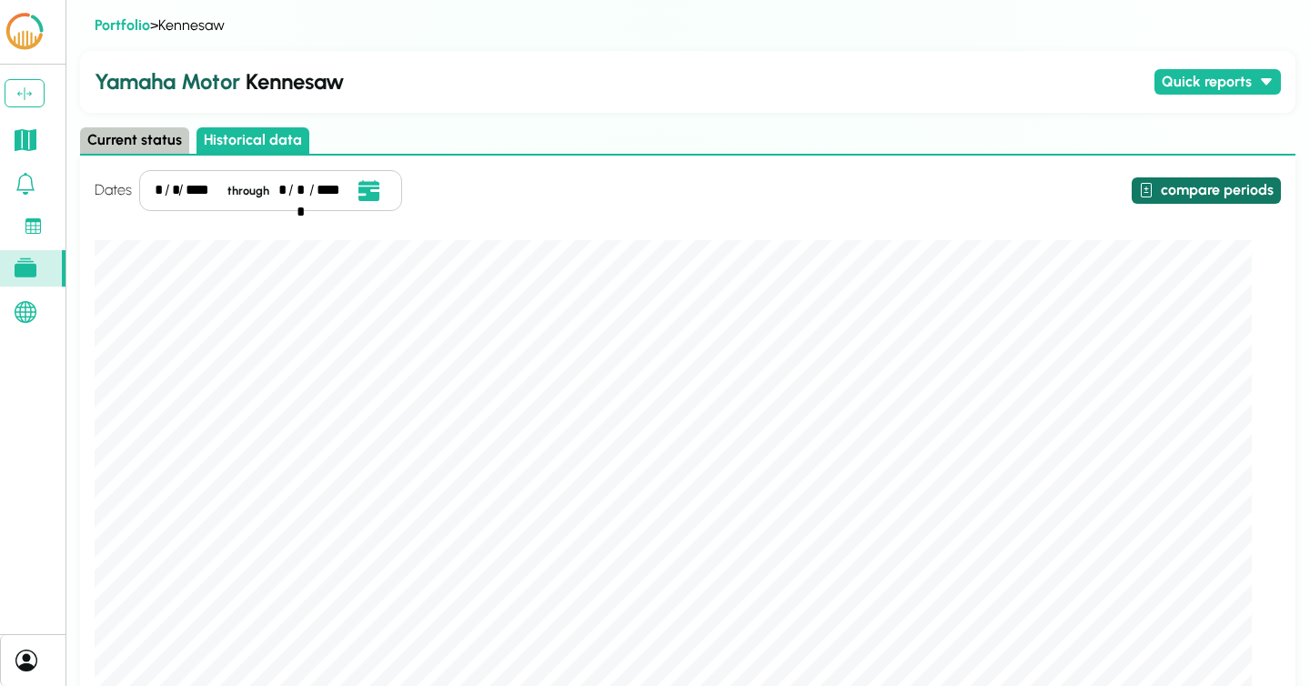
click at [1222, 192] on button "compare periods" at bounding box center [1206, 190] width 149 height 26
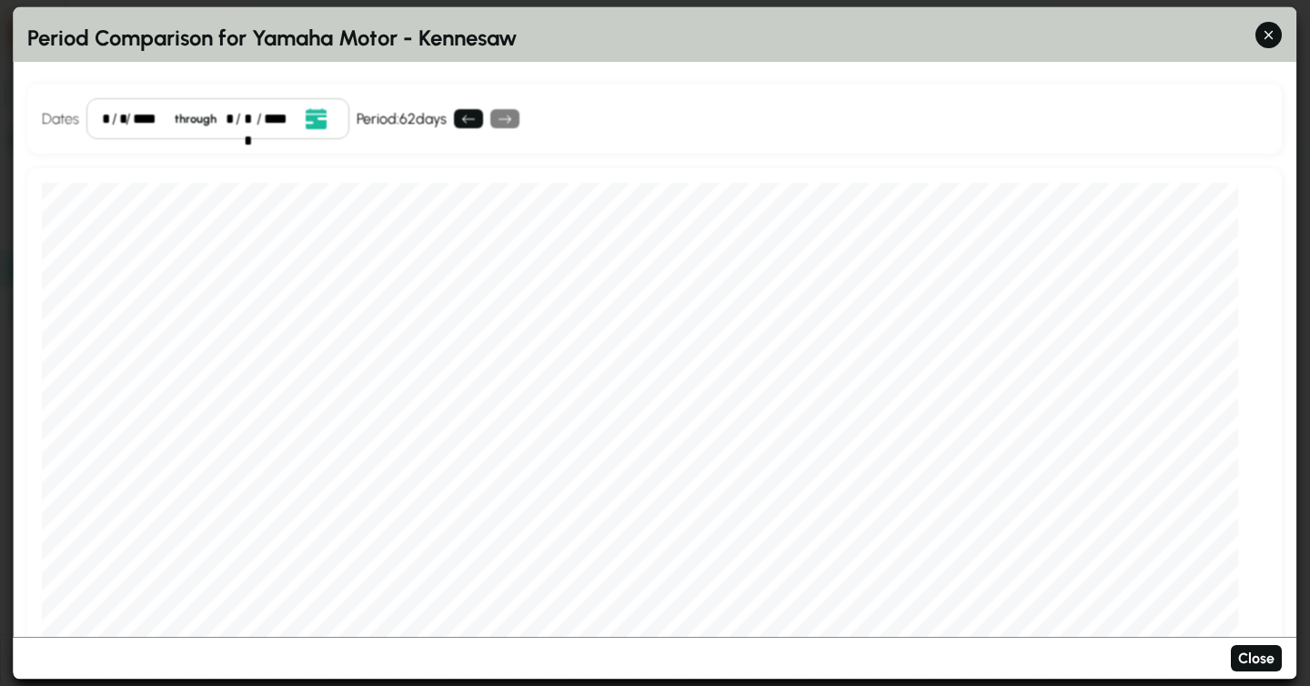
click at [98, 116] on div "* / * / **** through * / ** / ****" at bounding box center [217, 118] width 263 height 41
click at [745, 92] on div "Dates * / ** / **** through * / ** / **** Event Date, [DATE] [DATE] S M T W T F…" at bounding box center [654, 119] width 1255 height 70
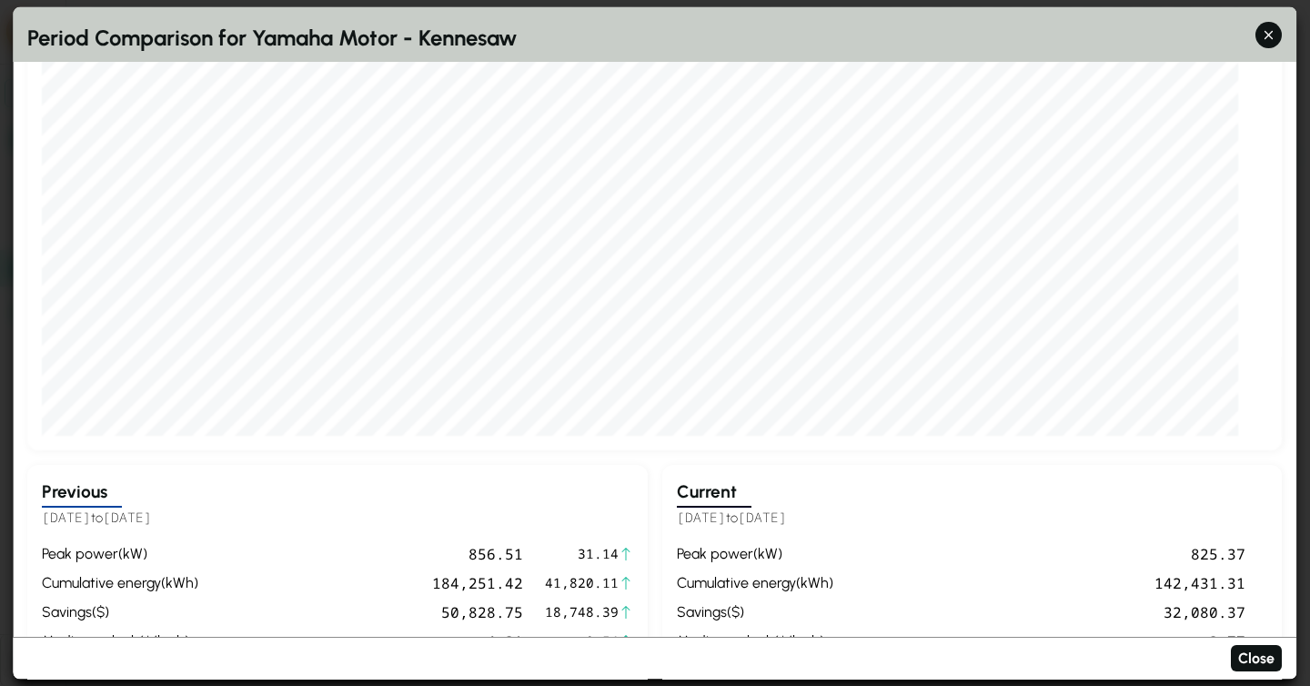
scroll to position [295, 0]
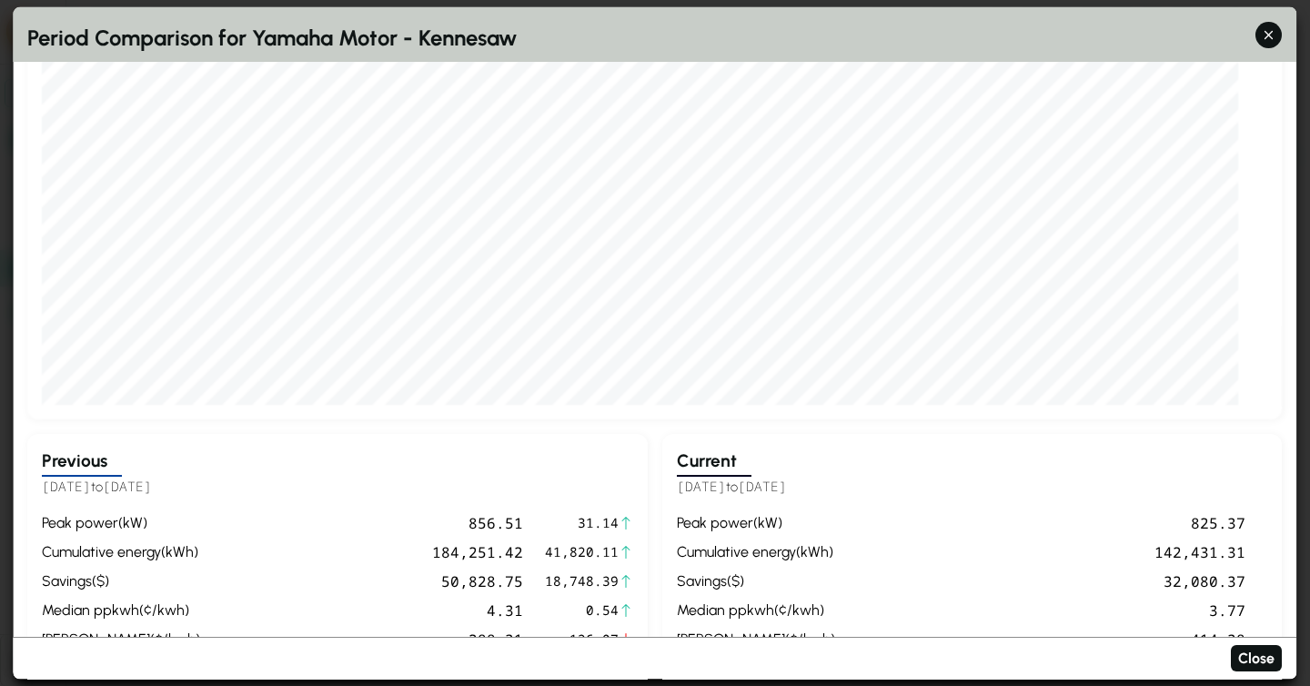
drag, startPoint x: 701, startPoint y: 489, endPoint x: 856, endPoint y: 486, distance: 155.6
click at [856, 486] on h5 "[DATE] to [DATE]" at bounding box center [972, 487] width 591 height 21
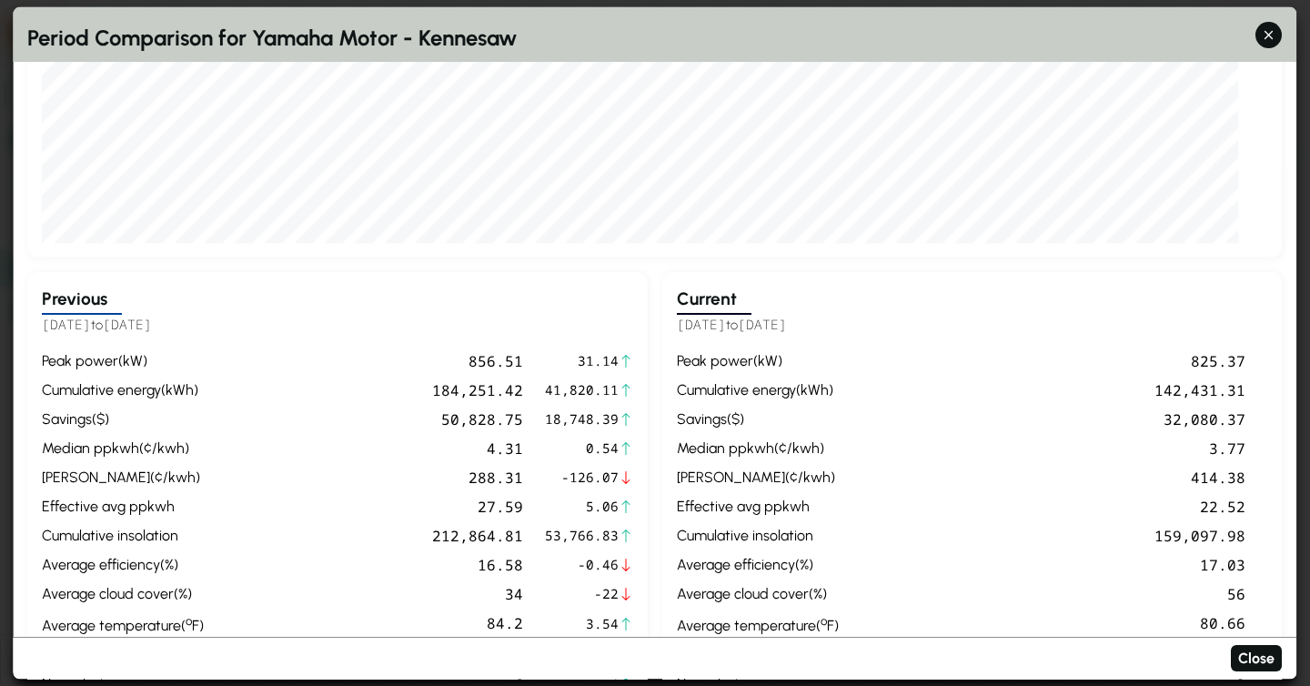
scroll to position [484, 0]
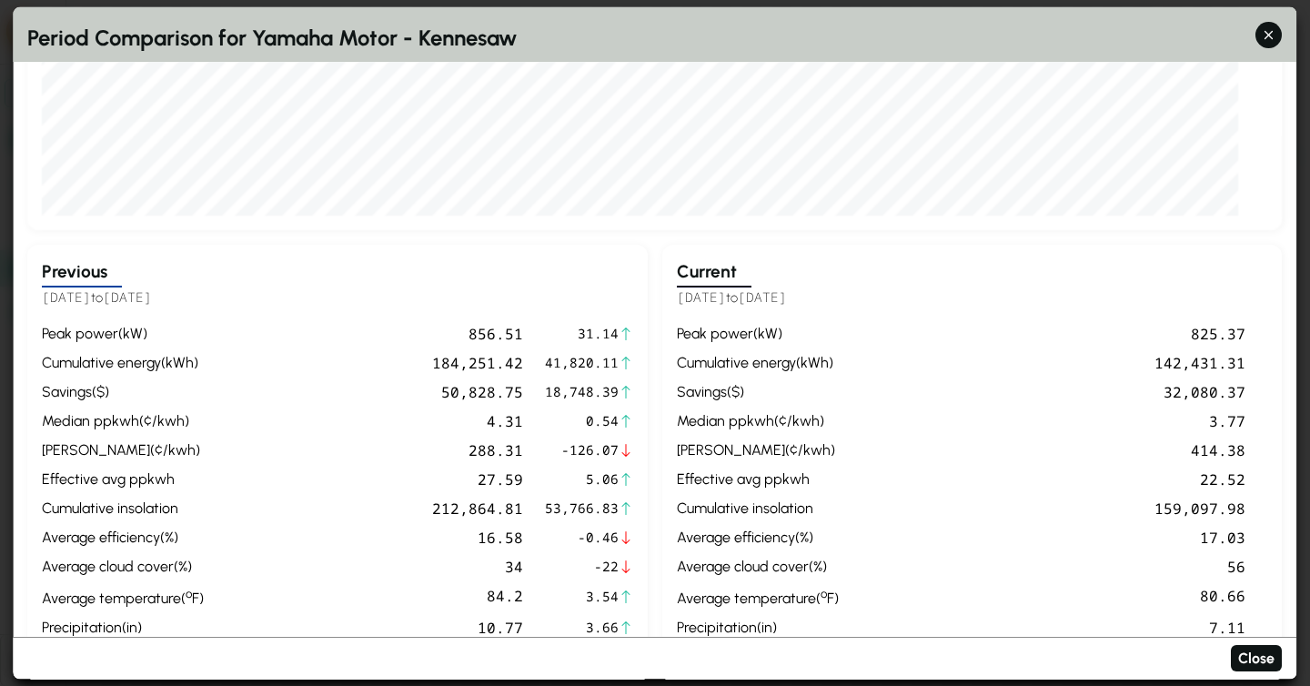
drag, startPoint x: 218, startPoint y: 295, endPoint x: 177, endPoint y: 295, distance: 40.9
click at [177, 295] on h5 "[DATE] to [DATE]" at bounding box center [337, 298] width 591 height 21
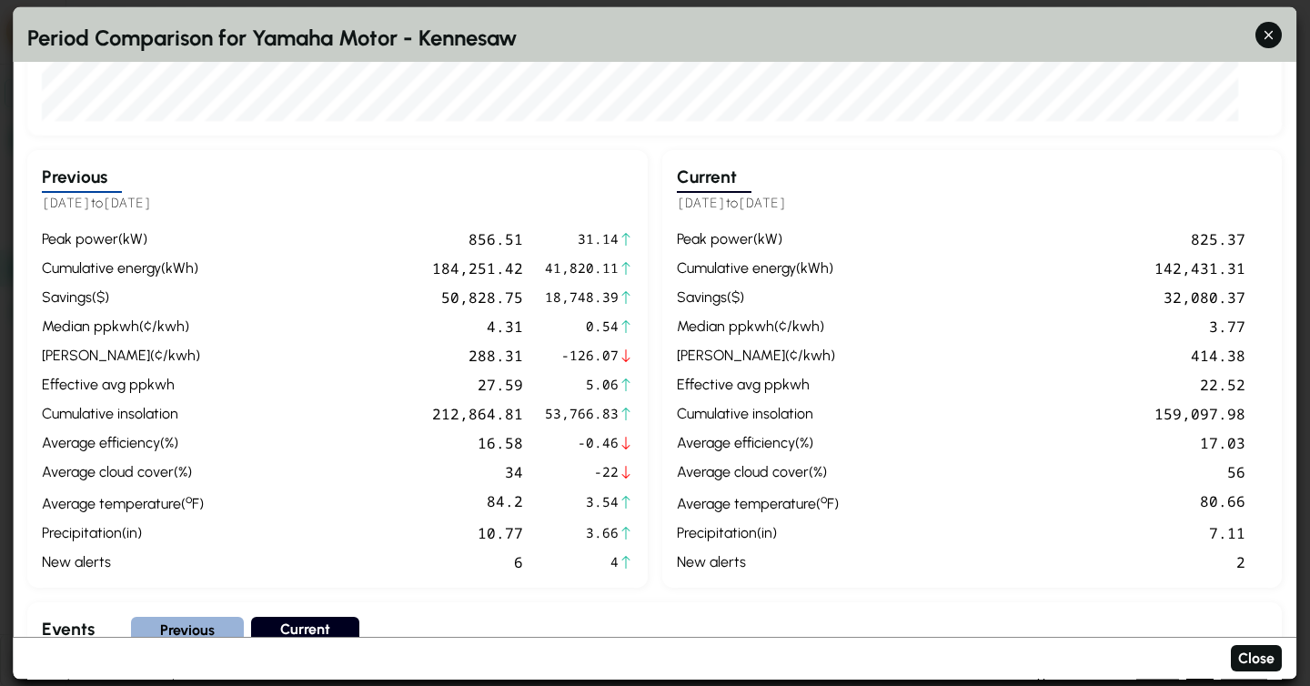
scroll to position [584, 0]
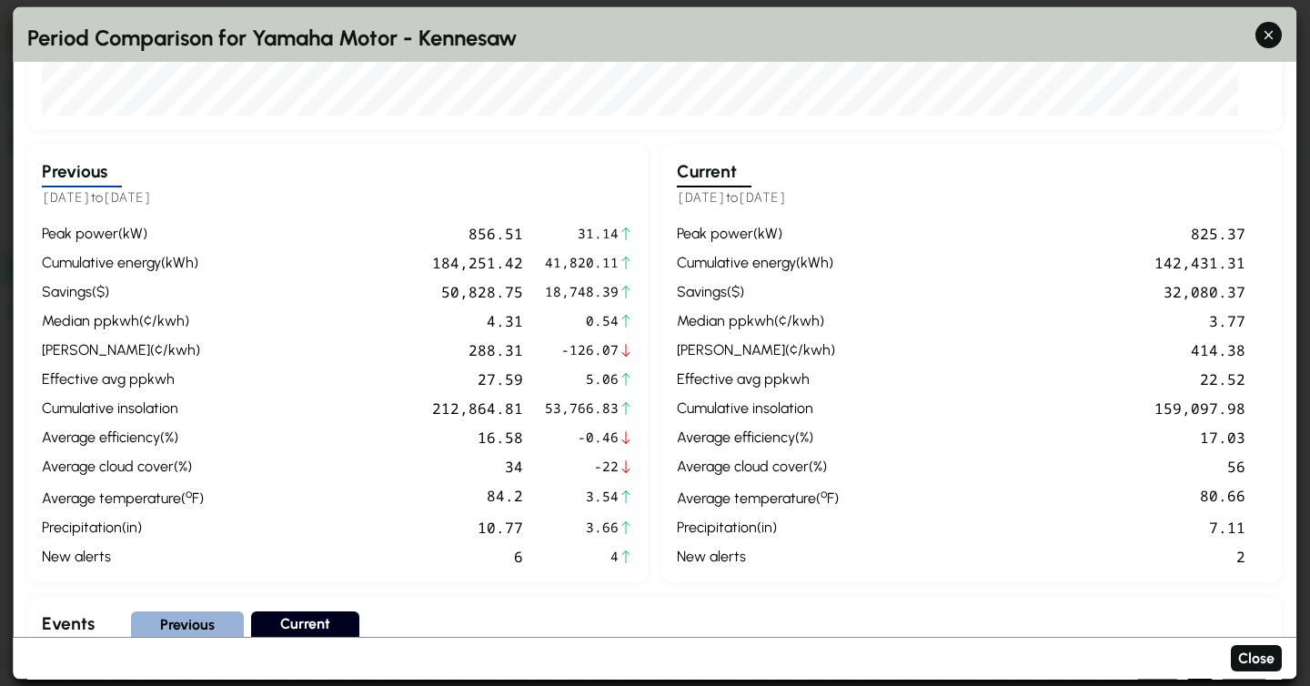
click at [218, 203] on h5 "[DATE] to [DATE]" at bounding box center [337, 197] width 591 height 21
drag, startPoint x: 219, startPoint y: 202, endPoint x: 44, endPoint y: 199, distance: 175.6
click at [44, 199] on h5 "[DATE] to [DATE]" at bounding box center [337, 197] width 591 height 21
click at [1179, 288] on div "32,080.37" at bounding box center [1046, 291] width 400 height 22
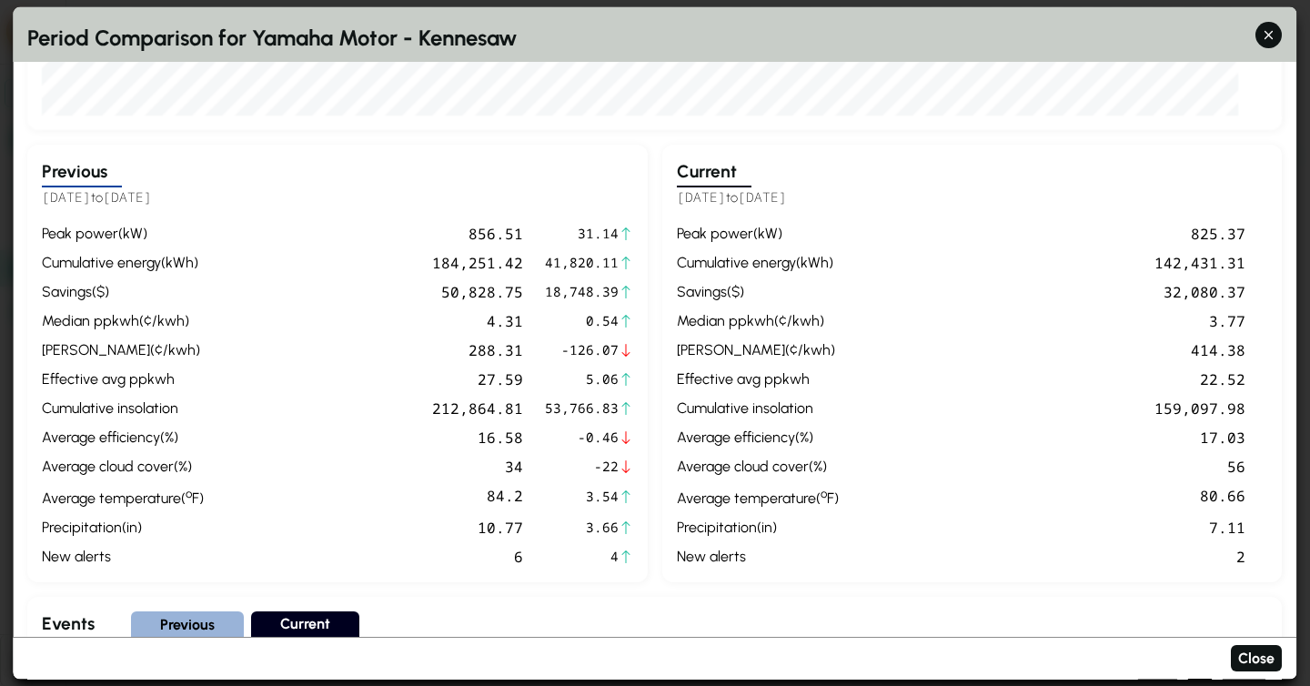
click at [457, 295] on div "50,828.75" at bounding box center [367, 291] width 312 height 22
click at [1176, 292] on div "32,080.37" at bounding box center [1046, 291] width 400 height 22
drag, startPoint x: 548, startPoint y: 293, endPoint x: 616, endPoint y: 293, distance: 68.2
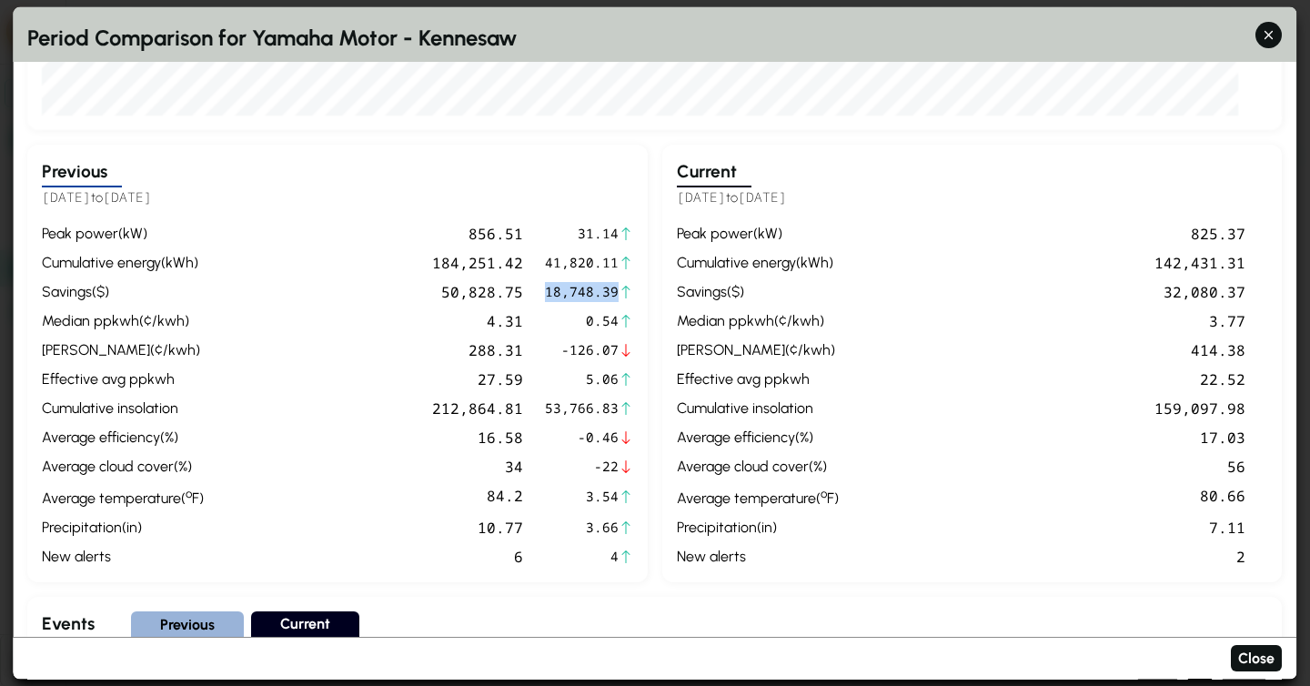
click at [616, 293] on span "18,748.39" at bounding box center [582, 291] width 74 height 20
drag, startPoint x: 630, startPoint y: 294, endPoint x: 546, endPoint y: 296, distance: 83.7
click at [546, 296] on div "peak power ( kW ) 856.51 31.14 cumulative energy ( kWh ) 184,251.42 41,820.11 S…" at bounding box center [337, 394] width 591 height 345
click at [1136, 288] on div "32,080.37" at bounding box center [1046, 291] width 400 height 22
drag, startPoint x: 628, startPoint y: 321, endPoint x: 449, endPoint y: 318, distance: 179.3
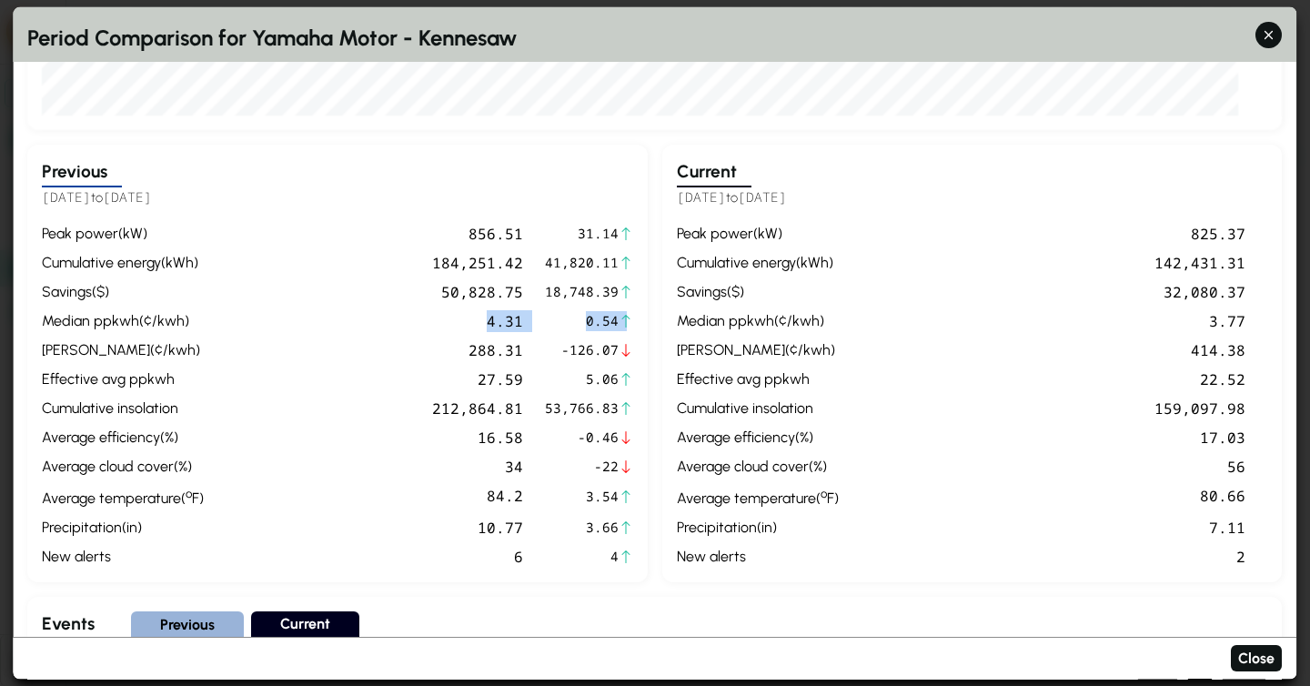
click at [449, 318] on div "peak power ( kW ) 856.51 31.14 cumulative energy ( kWh ) 184,251.42 41,820.11 S…" at bounding box center [337, 394] width 591 height 345
click at [609, 322] on span "0.54" at bounding box center [582, 320] width 74 height 20
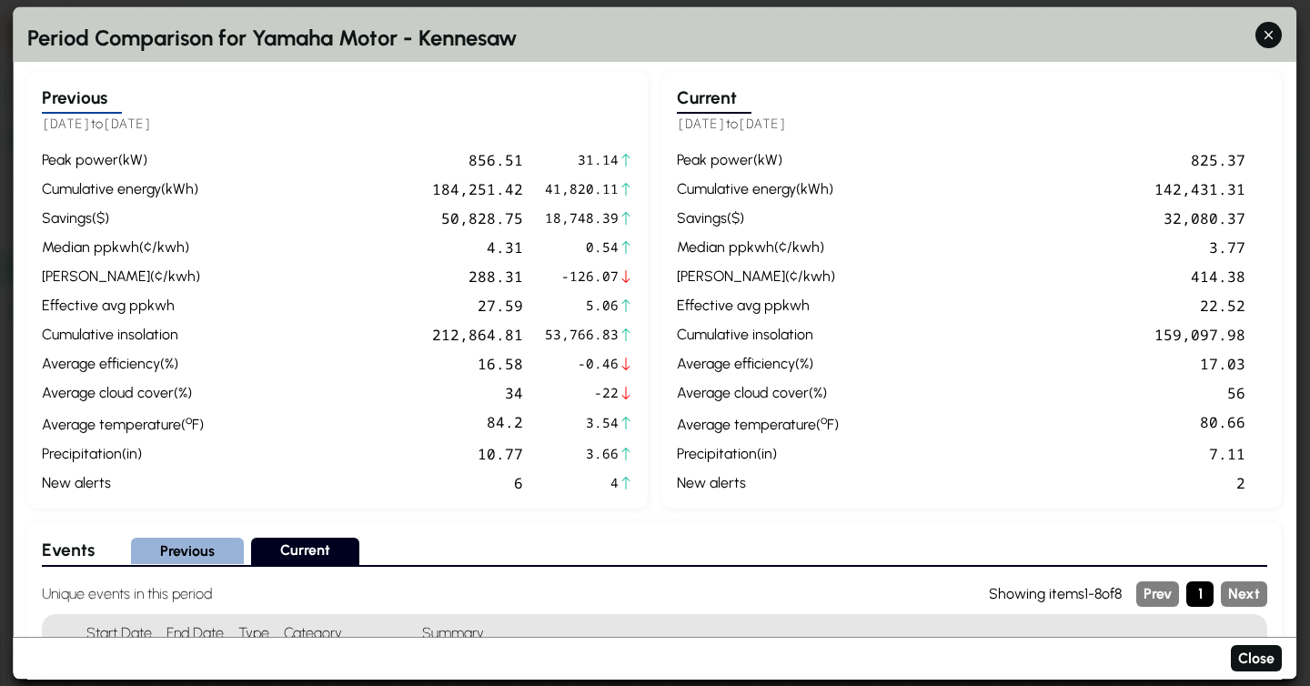
scroll to position [668, 0]
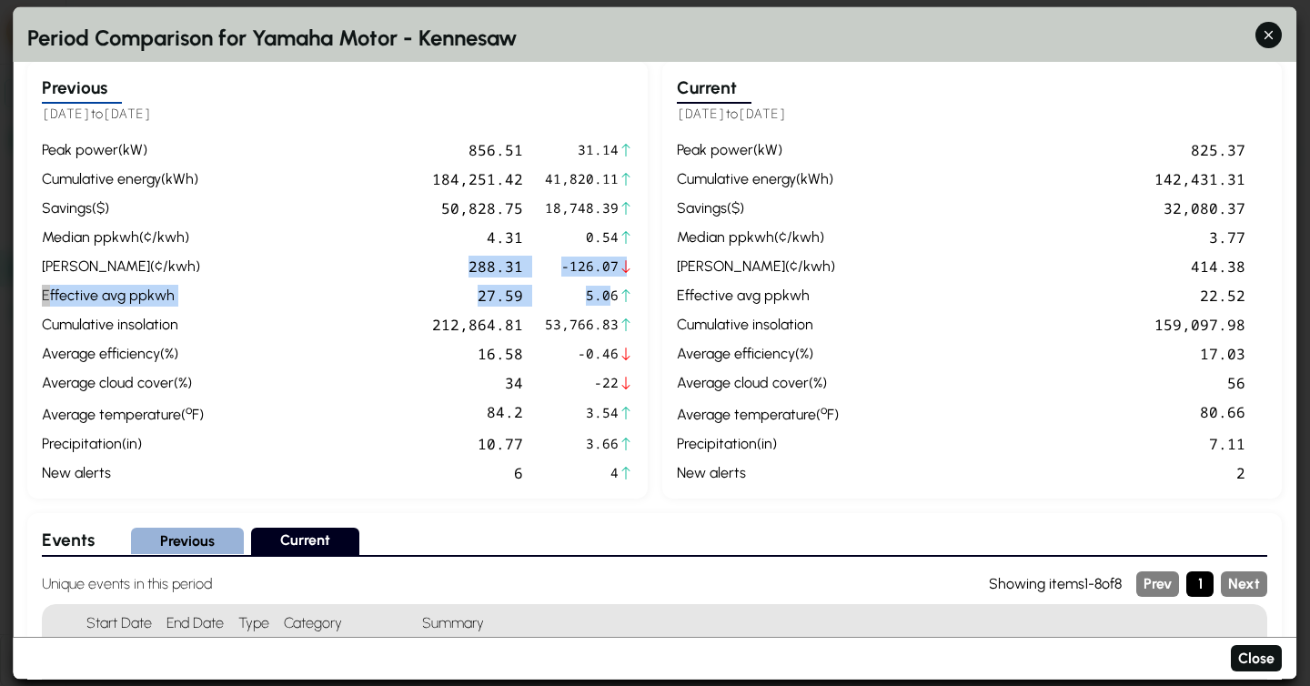
drag, startPoint x: 590, startPoint y: 297, endPoint x: 400, endPoint y: 256, distance: 193.6
click at [399, 256] on div "peak power ( kW ) 856.51 31.14 cumulative energy ( kWh ) 184,251.42 41,820.11 S…" at bounding box center [337, 310] width 591 height 345
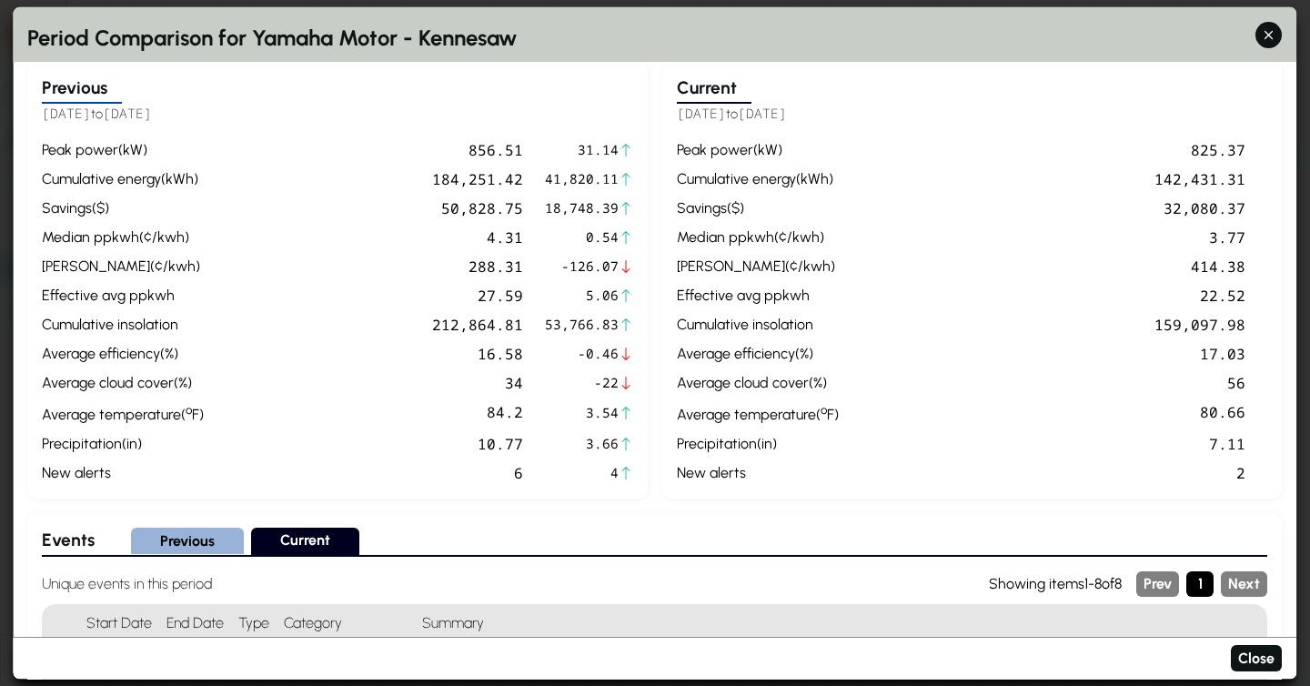
click at [582, 327] on span "53,766.83" at bounding box center [582, 324] width 74 height 20
drag, startPoint x: 483, startPoint y: 402, endPoint x: 622, endPoint y: 406, distance: 139.3
click at [622, 406] on div "peak power ( kW ) 856.51 31.14 cumulative energy ( kWh ) 184,251.42 41,820.11 S…" at bounding box center [337, 310] width 591 height 345
drag, startPoint x: 1254, startPoint y: 415, endPoint x: 1048, endPoint y: 405, distance: 205.9
click at [1050, 404] on div "peak power ( kW ) 825.37 cumulative energy ( kWh ) 142,431.31 Savings ( $ ) 32,…" at bounding box center [972, 310] width 591 height 345
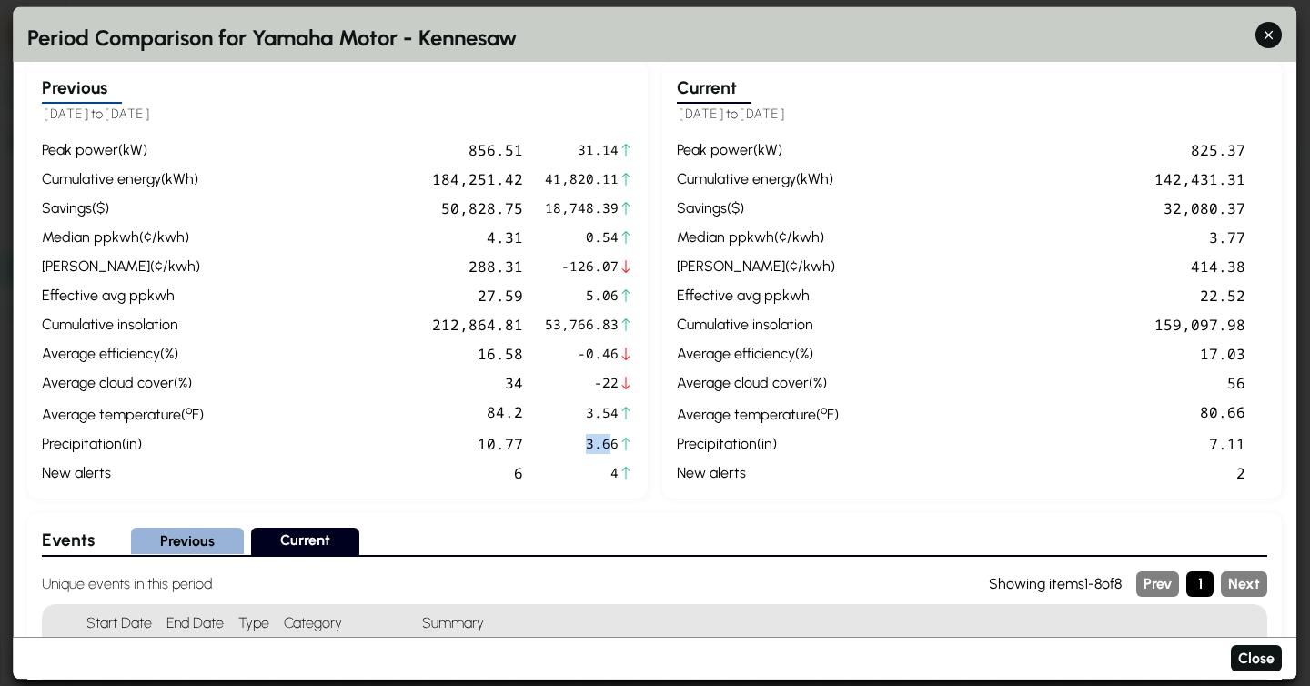
drag, startPoint x: 614, startPoint y: 448, endPoint x: 458, endPoint y: 455, distance: 156.7
click at [458, 455] on div "peak power ( kW ) 856.51 31.14 cumulative energy ( kWh ) 184,251.42 41,820.11 S…" at bounding box center [337, 310] width 591 height 345
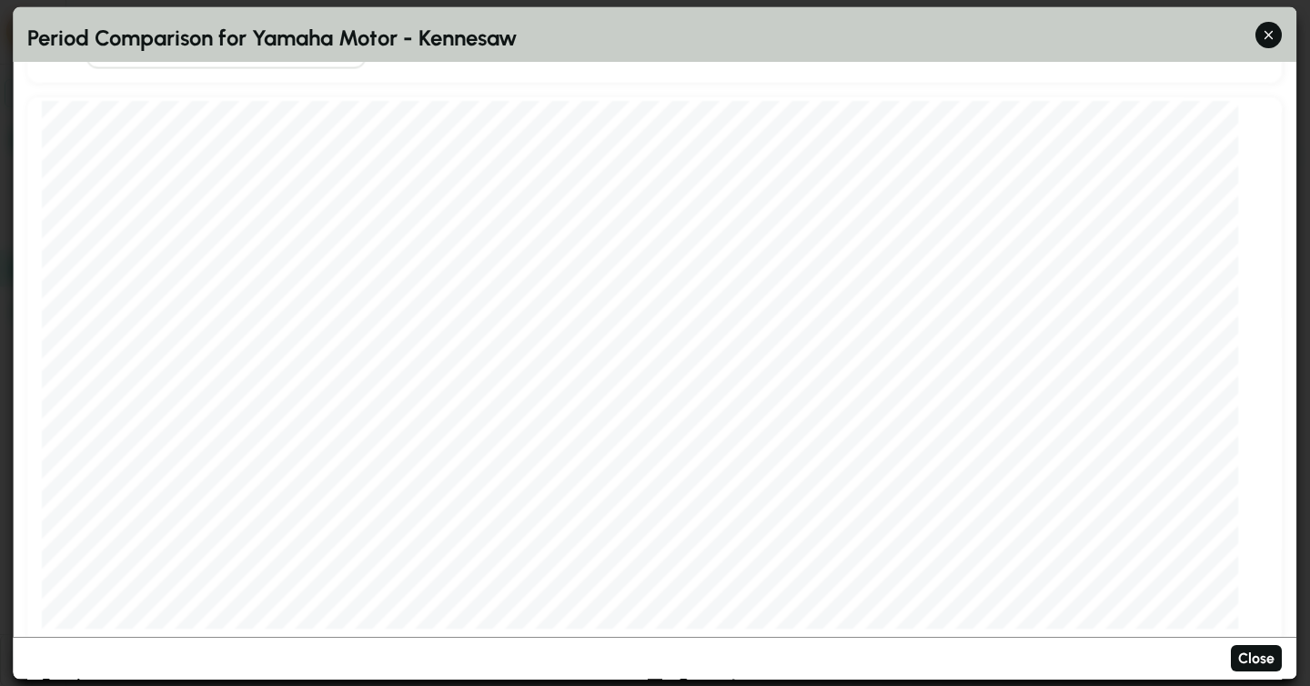
scroll to position [0, 0]
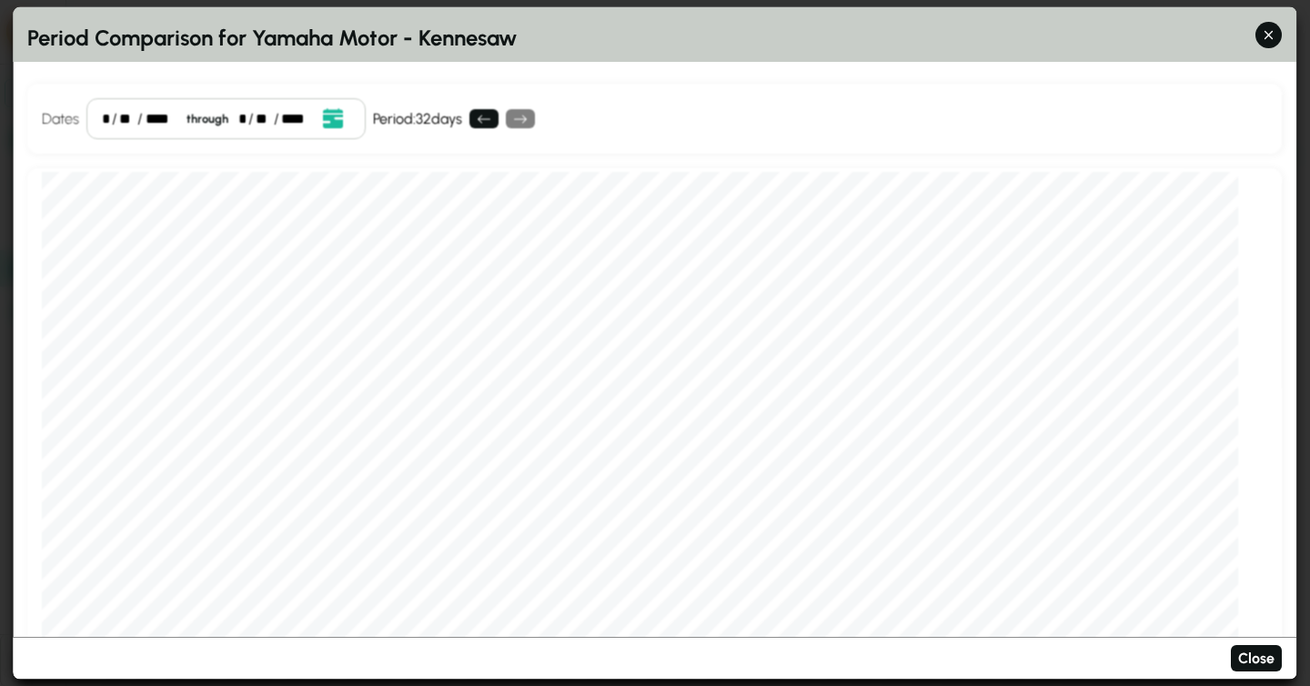
click at [108, 117] on div "*" at bounding box center [106, 118] width 8 height 22
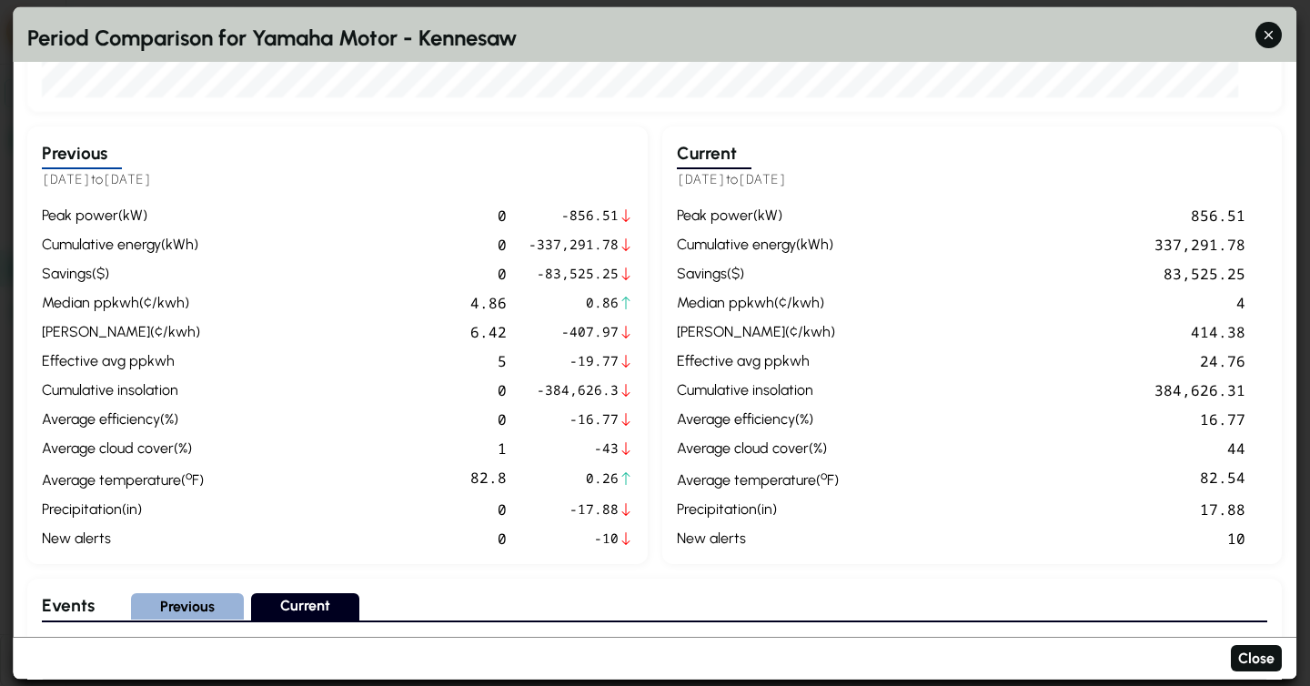
scroll to position [661, 0]
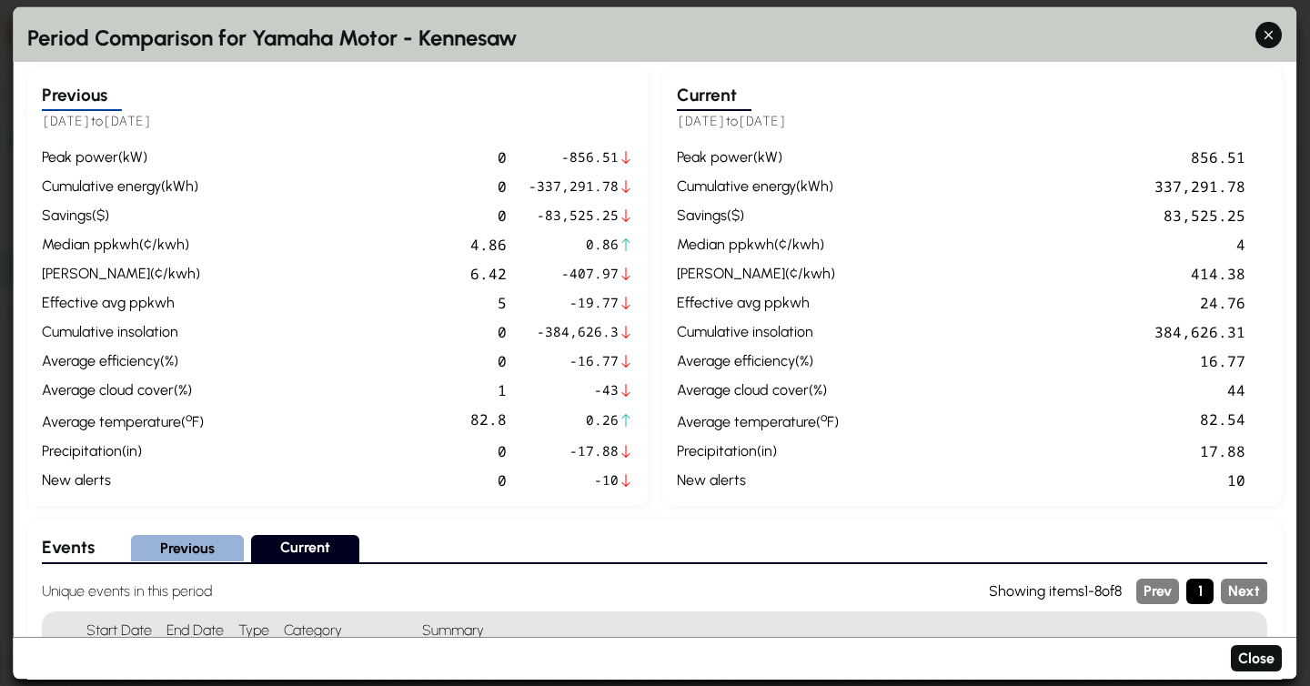
click at [1178, 209] on div "83,525.25" at bounding box center [1046, 215] width 400 height 22
click at [1270, 38] on icon "button" at bounding box center [1269, 34] width 19 height 19
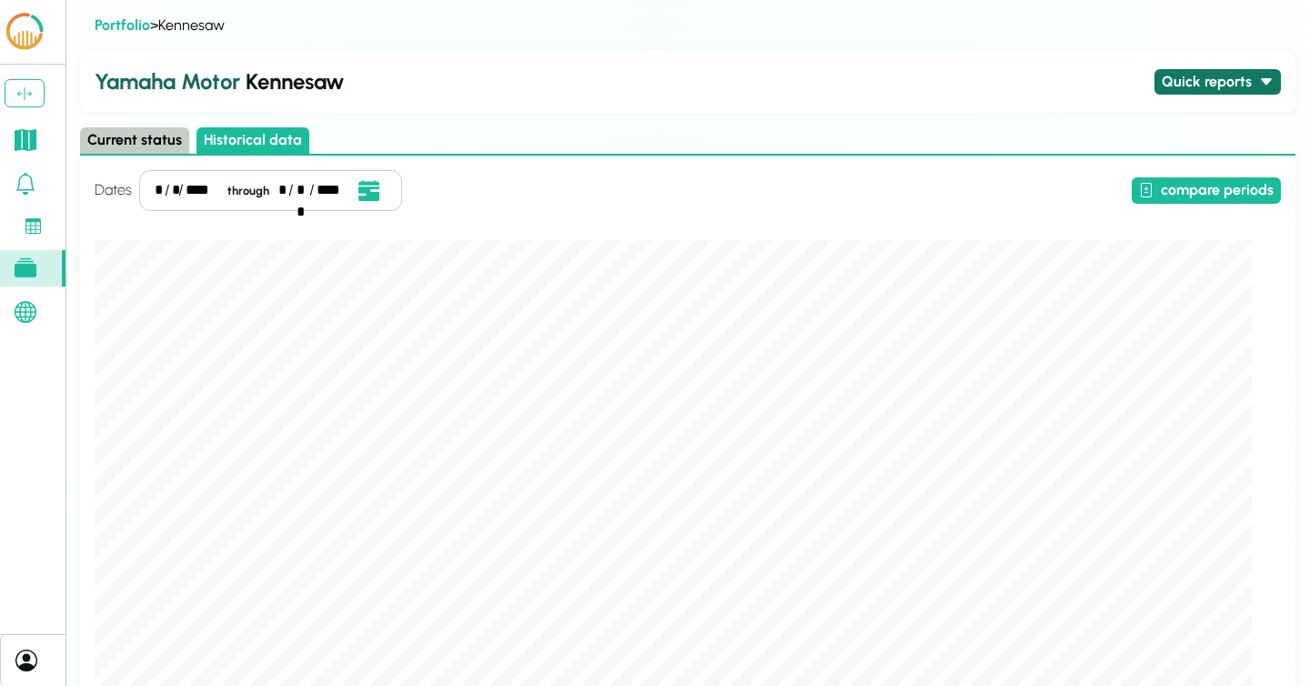
click at [1227, 90] on button "Quick reports" at bounding box center [1218, 82] width 126 height 26
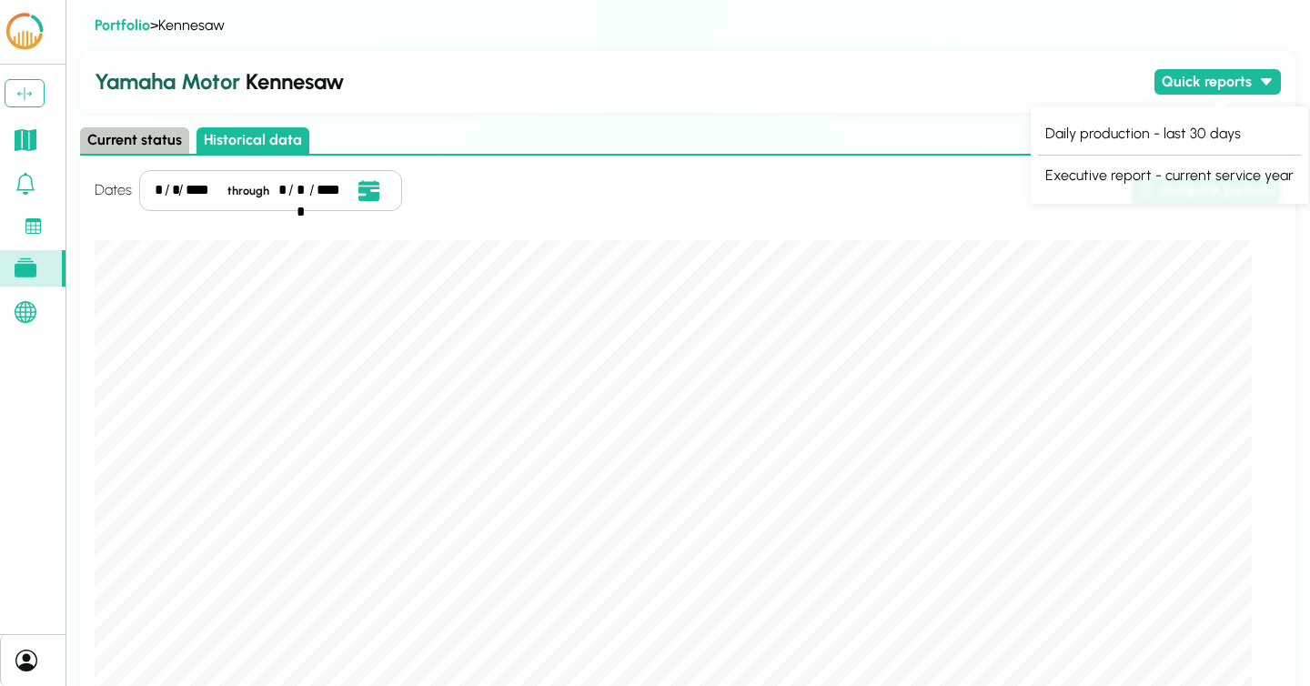
click at [1020, 70] on h2 "Yamaha Motor Kennesaw" at bounding box center [621, 82] width 1053 height 33
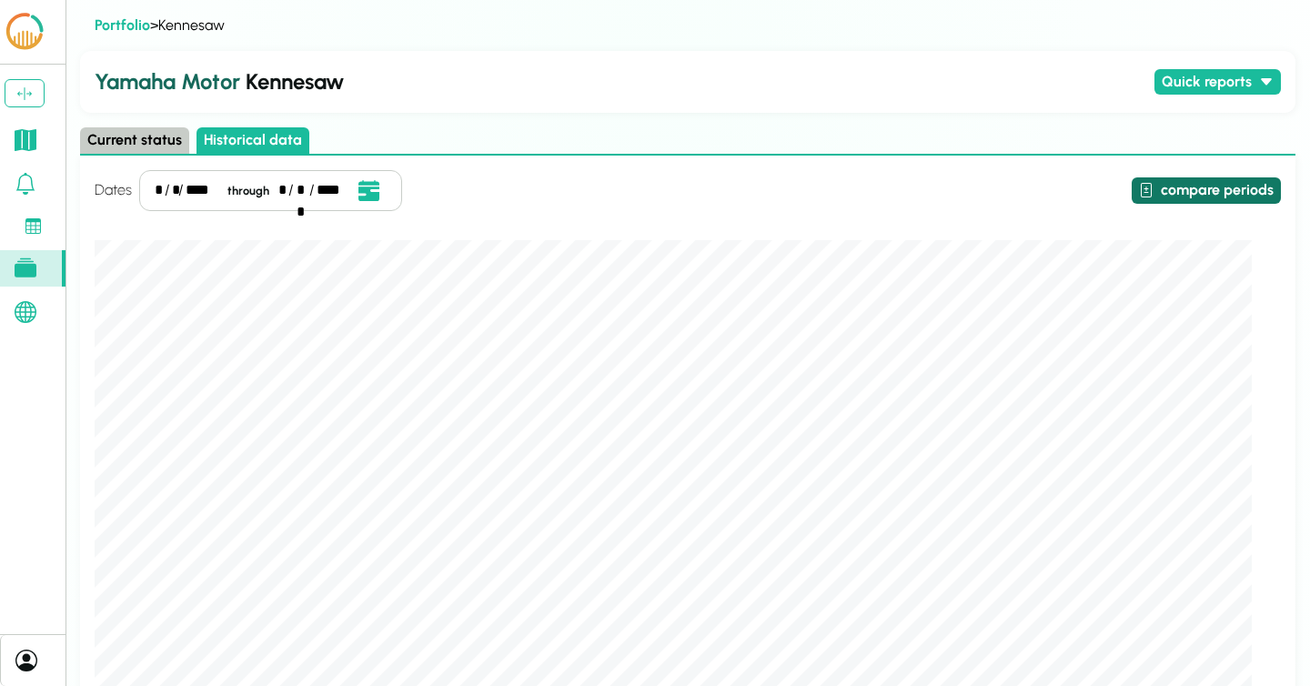
click at [1202, 195] on button "compare periods" at bounding box center [1206, 190] width 149 height 26
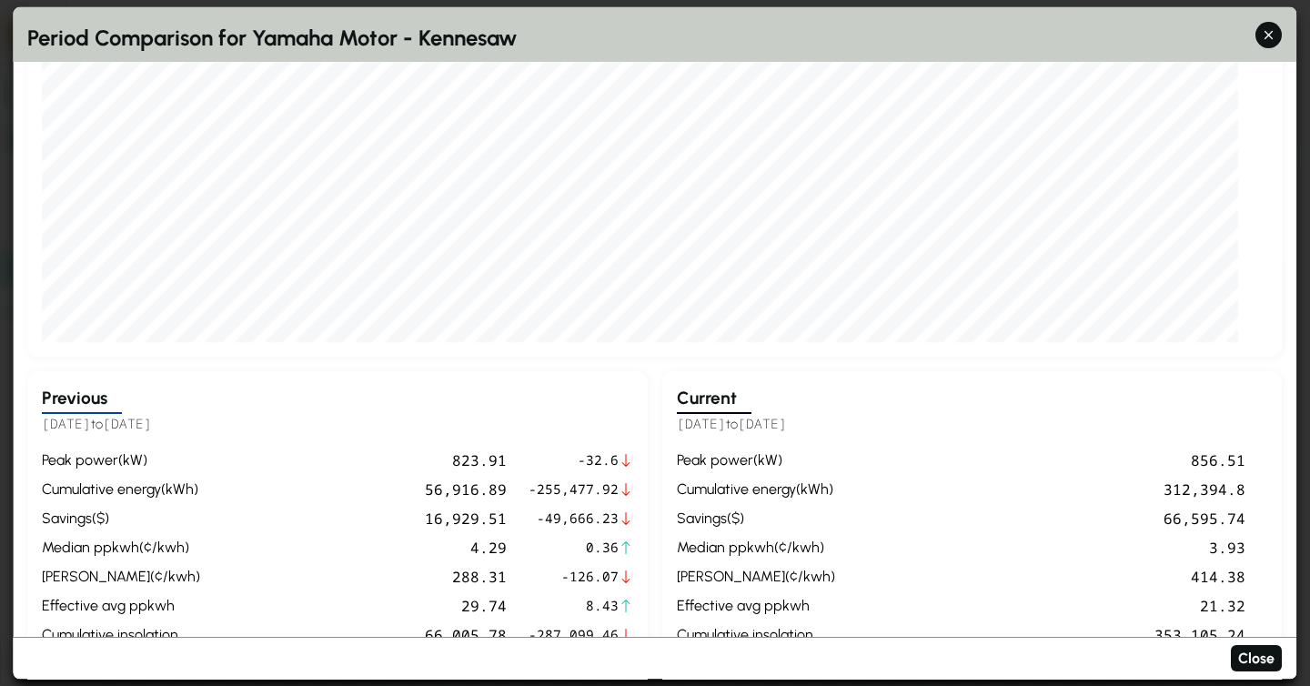
scroll to position [406, 0]
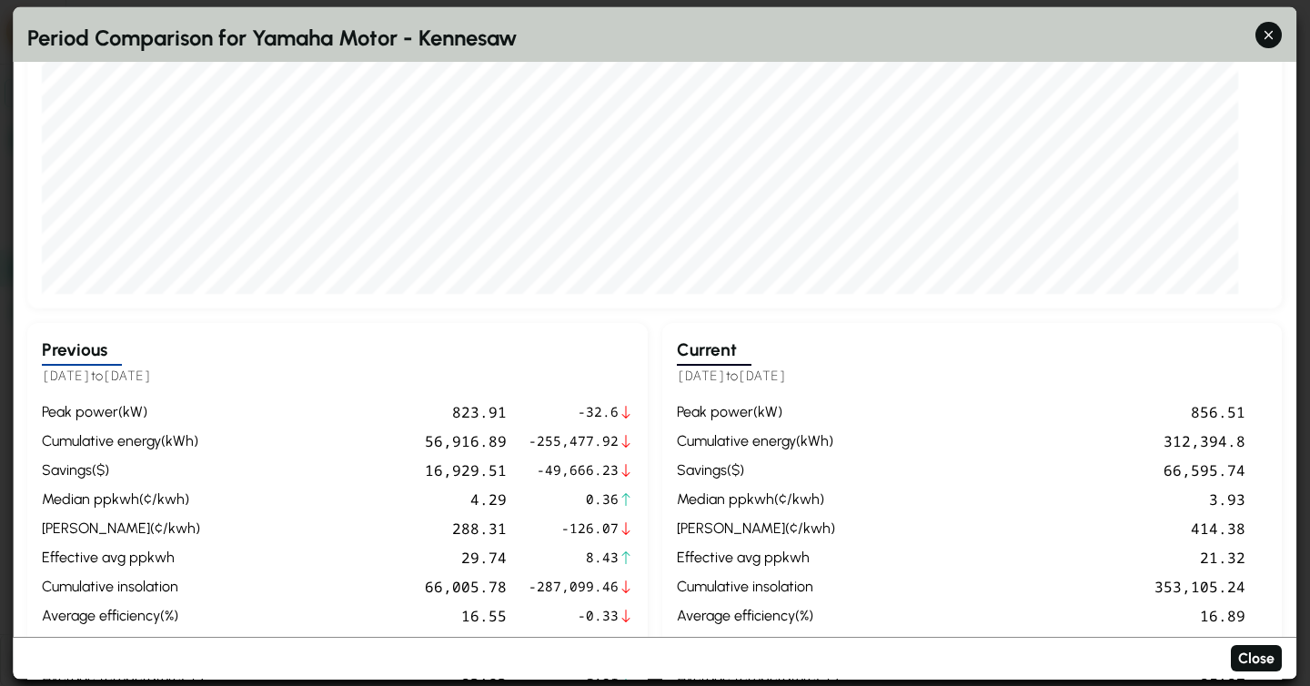
click at [787, 439] on div "cumulative energy ( kWh )" at bounding box center [758, 440] width 162 height 22
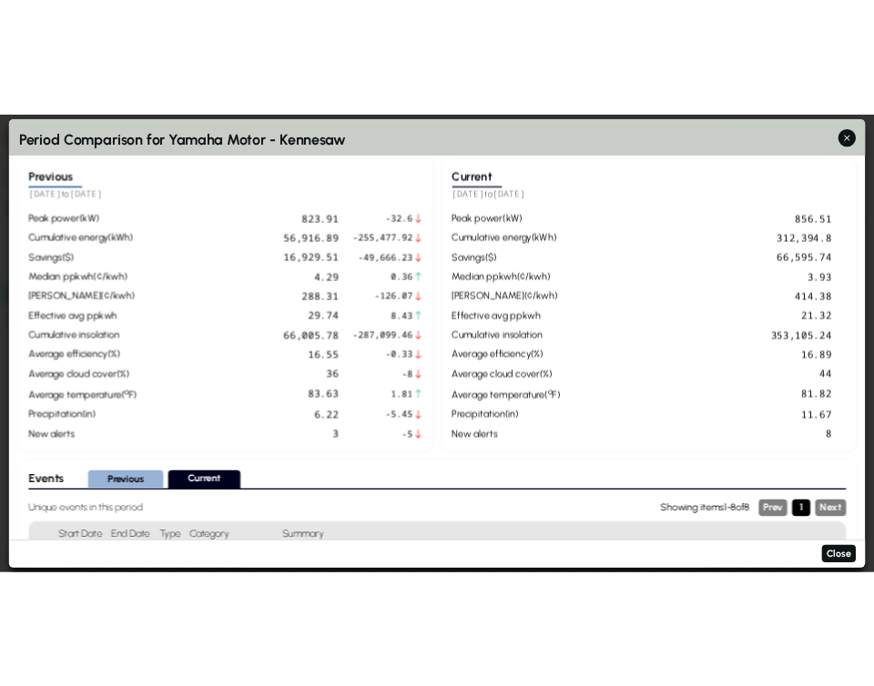
scroll to position [665, 0]
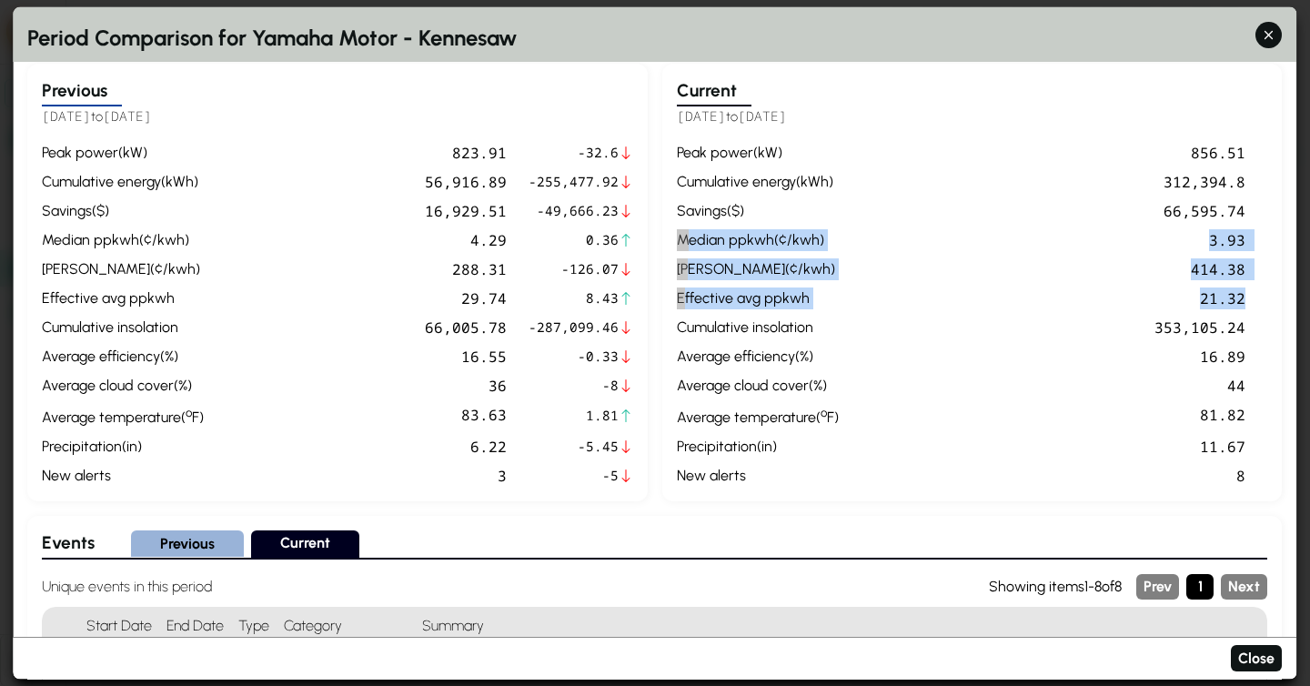
drag, startPoint x: 675, startPoint y: 239, endPoint x: 1271, endPoint y: 294, distance: 598.5
click at [1271, 294] on div "Current [DATE] to [DATE] peak power ( kW ) 856.51 cumulative energy ( kWh ) 312…" at bounding box center [972, 283] width 621 height 438
drag, startPoint x: 1267, startPoint y: 296, endPoint x: 663, endPoint y: 235, distance: 606.3
click at [663, 235] on div "Current [DATE] to [DATE] peak power ( kW ) 856.51 cumulative energy ( kWh ) 312…" at bounding box center [972, 283] width 621 height 438
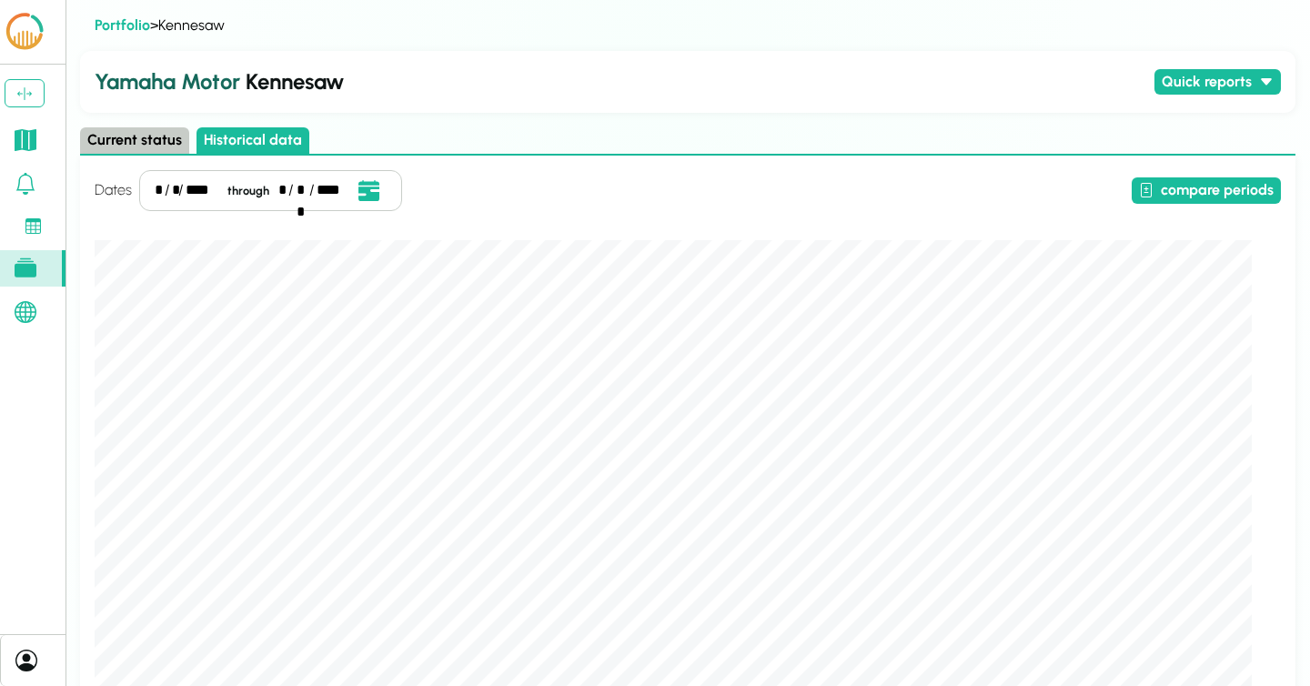
click at [522, 40] on div "Portfolio > Kennesaw Yamaha Motor Kennesaw Quick reports Current status Histori…" at bounding box center [688, 642] width 1216 height 1255
click at [1184, 85] on button "Quick reports" at bounding box center [1218, 82] width 126 height 26
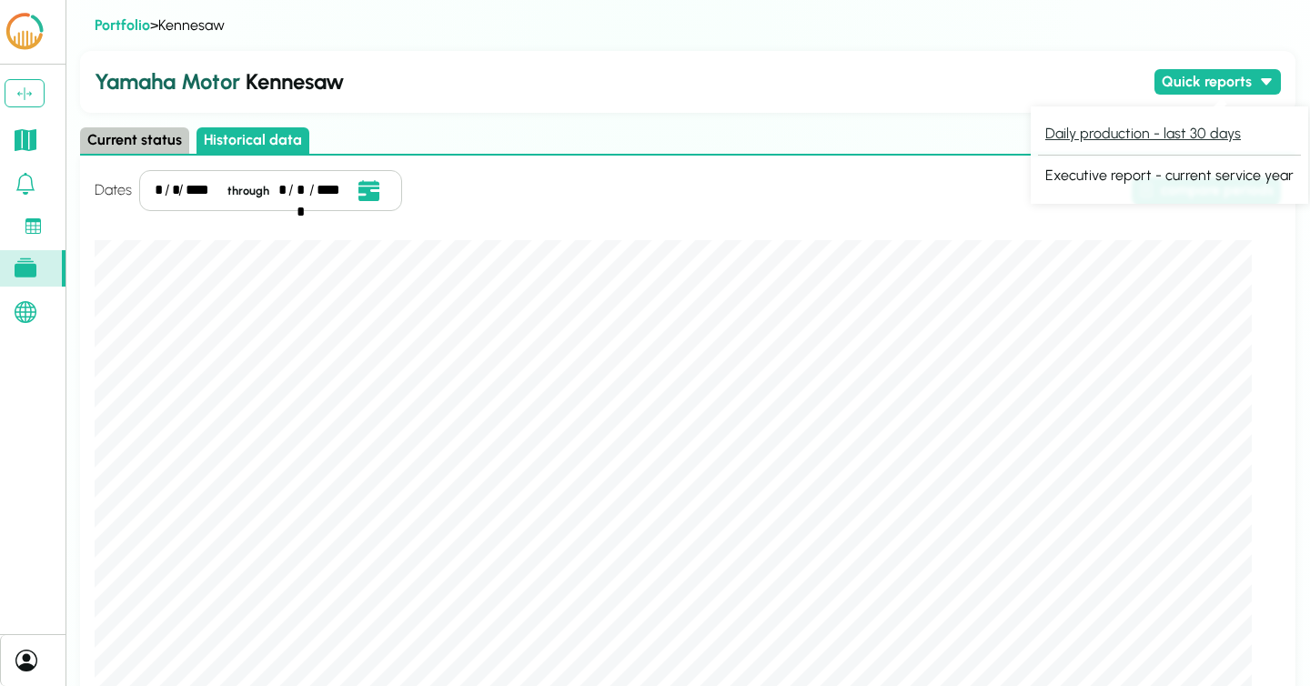
click at [1151, 138] on button "Daily production - last 30 days" at bounding box center [1143, 134] width 210 height 26
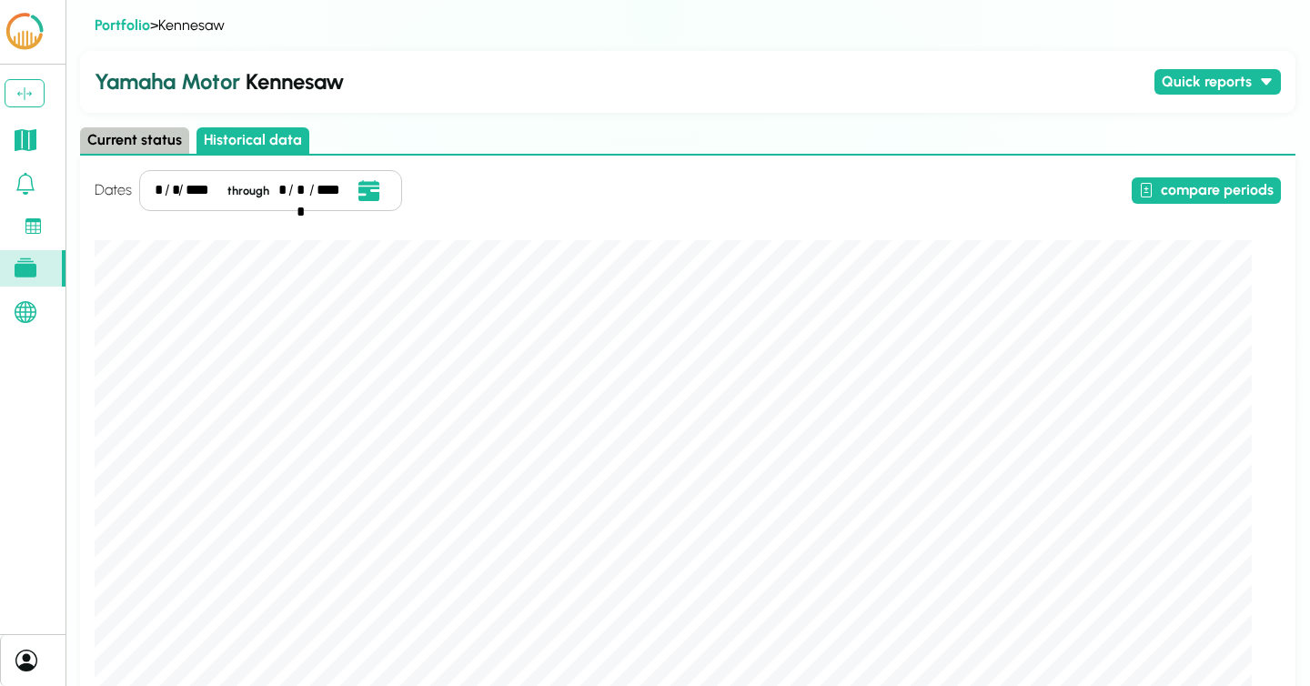
click at [999, 185] on div "compare periods" at bounding box center [845, 190] width 872 height 26
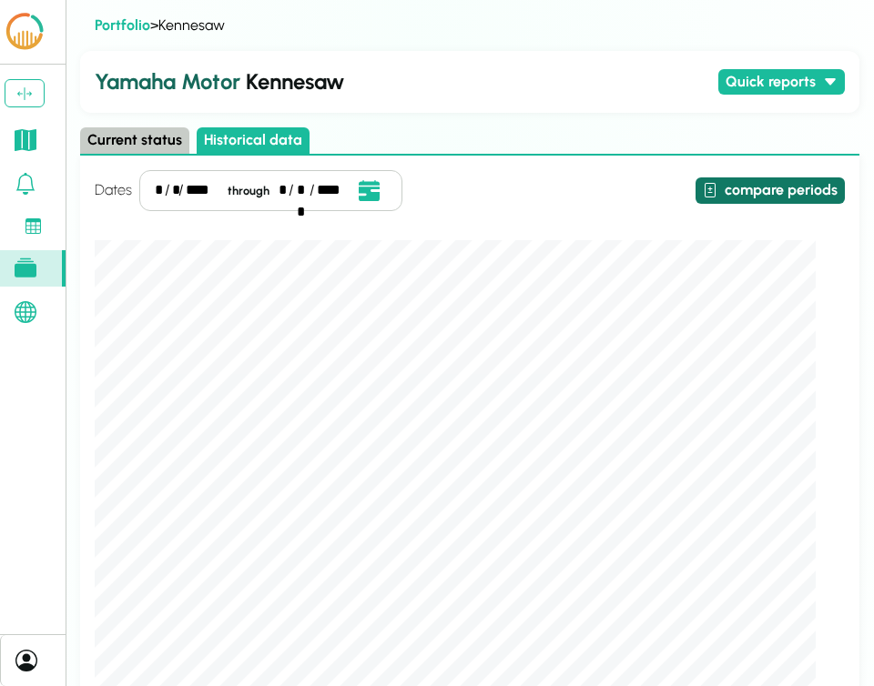
click at [772, 185] on button "compare periods" at bounding box center [769, 190] width 149 height 26
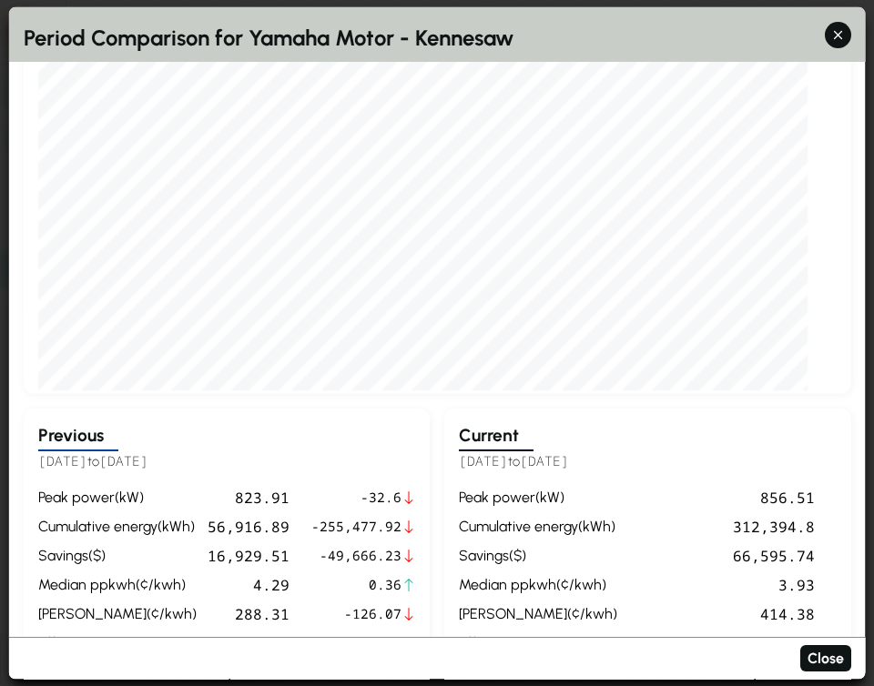
scroll to position [0, 0]
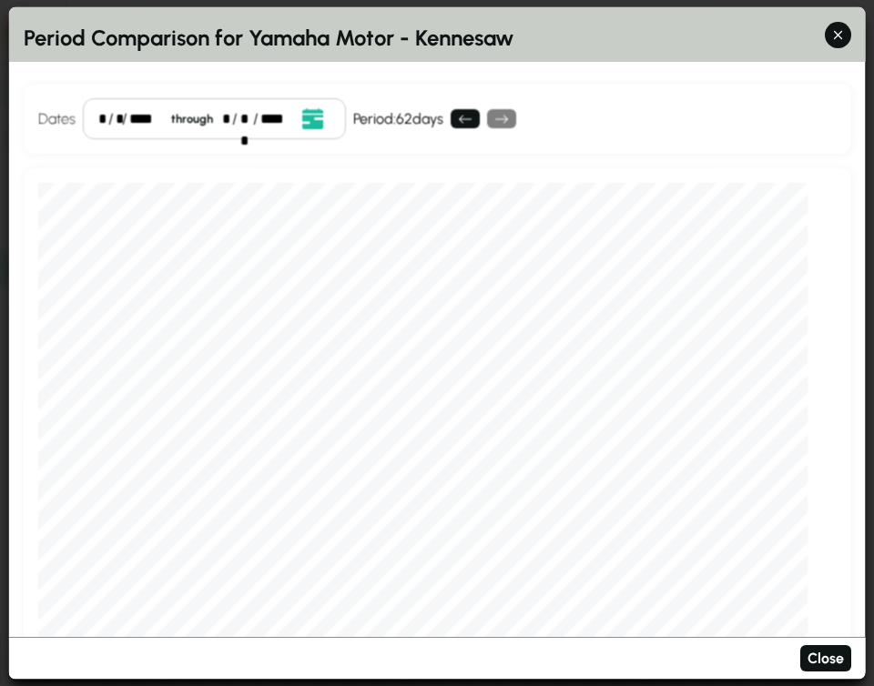
click at [123, 118] on div "/" at bounding box center [123, 118] width 5 height 22
click at [116, 117] on div "*" at bounding box center [118, 118] width 4 height 22
click at [682, 112] on div "Dates * / ** / **** through * / ** / **** Event Date, [DATE] [DATE] S M T W T F…" at bounding box center [437, 119] width 827 height 70
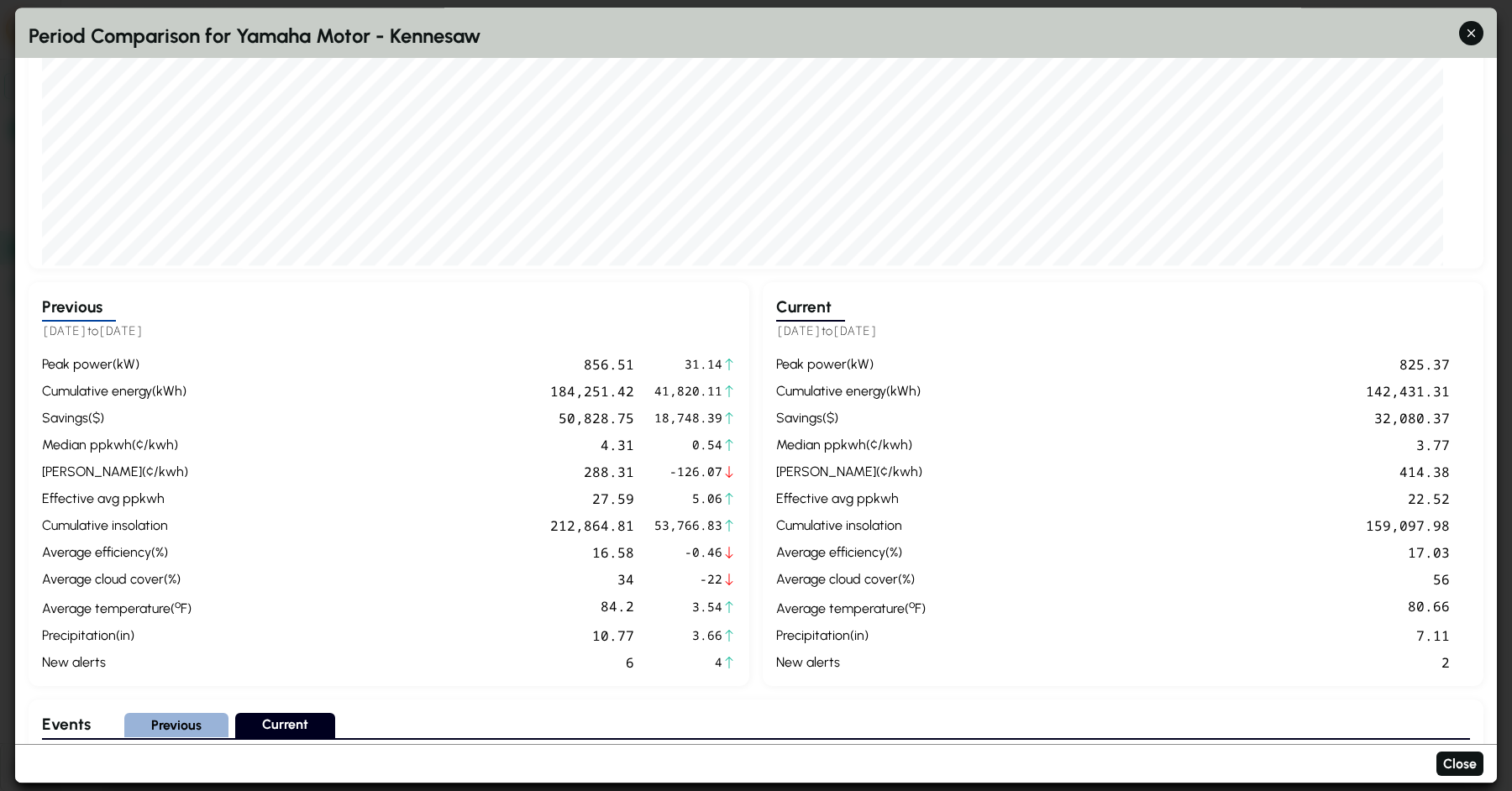
scroll to position [392, 0]
